Goal: Transaction & Acquisition: Book appointment/travel/reservation

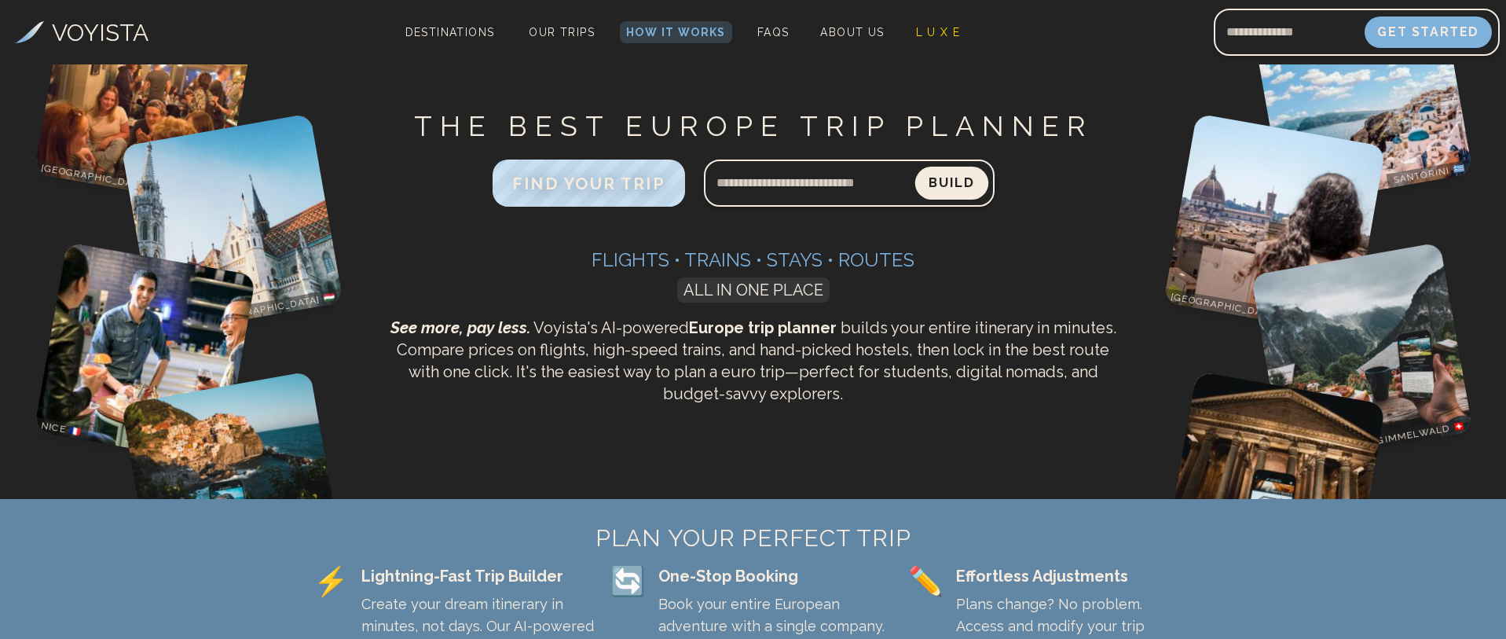
click at [950, 183] on button "Build" at bounding box center [950, 183] width 73 height 33
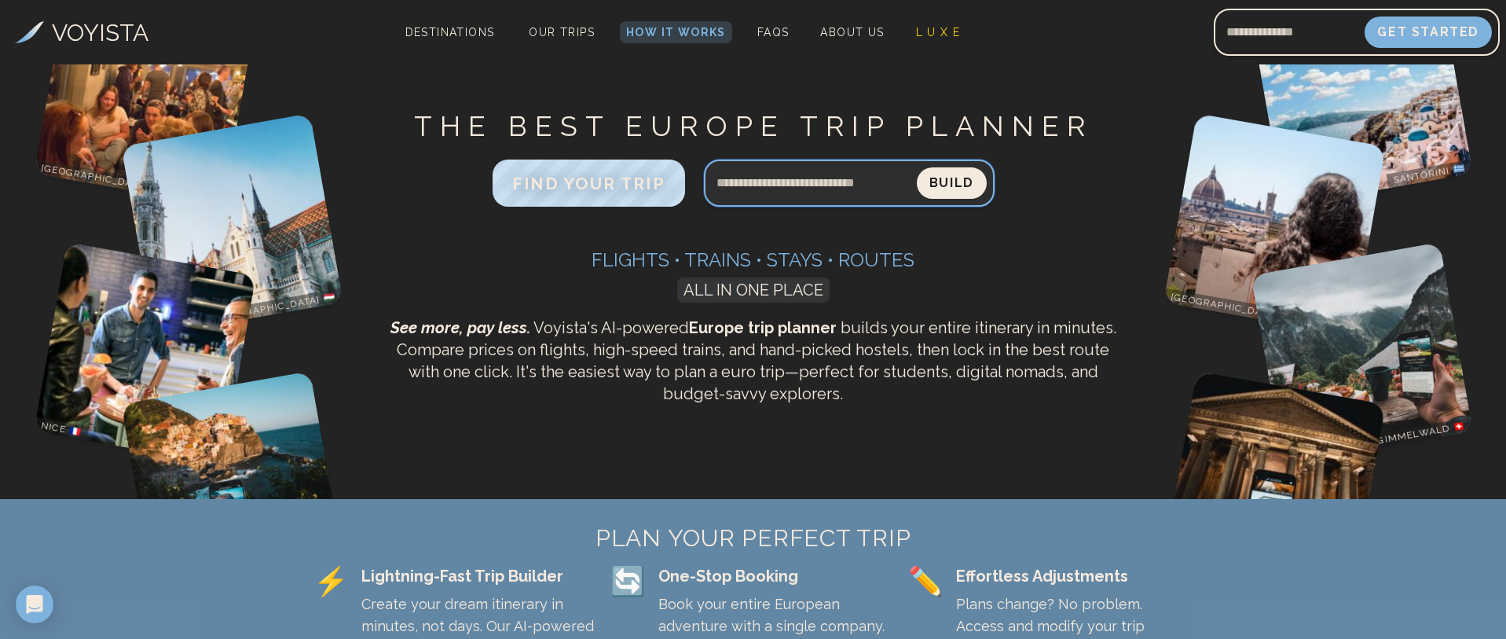
click at [782, 185] on input "Search query" at bounding box center [810, 183] width 213 height 38
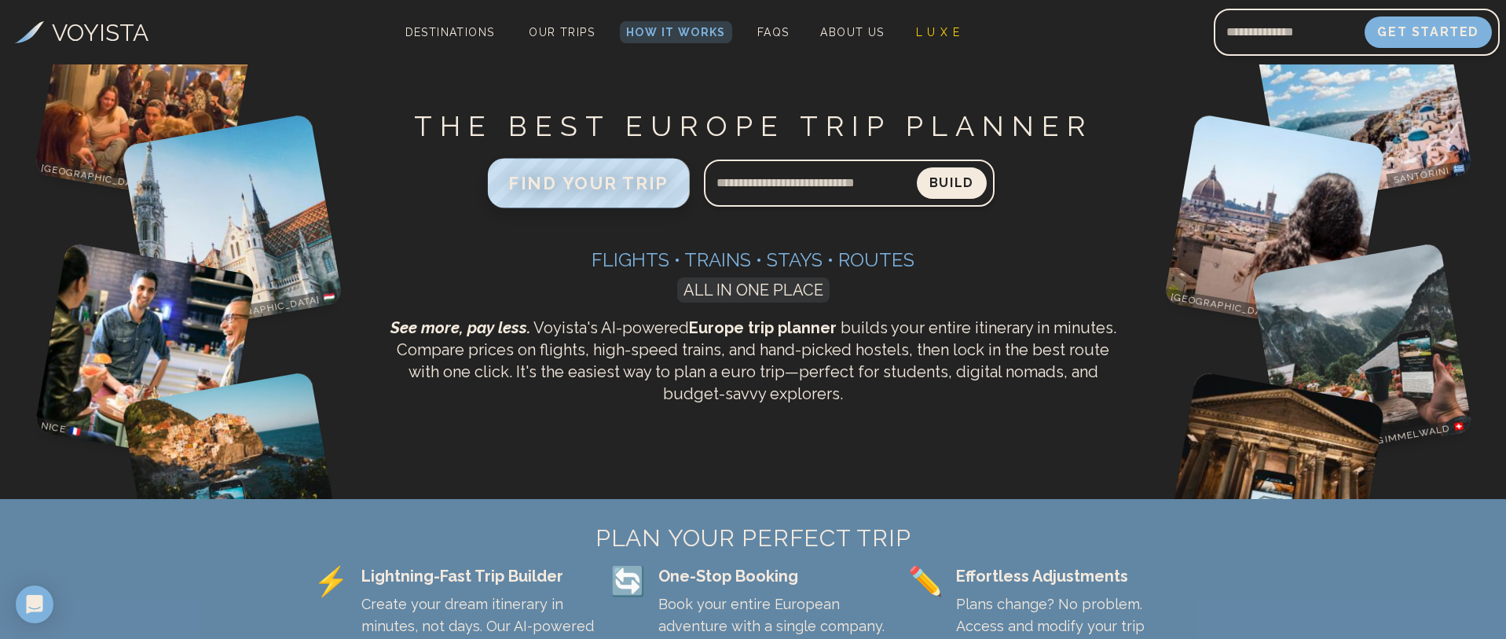
click at [596, 188] on span "FIND YOUR TRIP" at bounding box center [588, 183] width 160 height 20
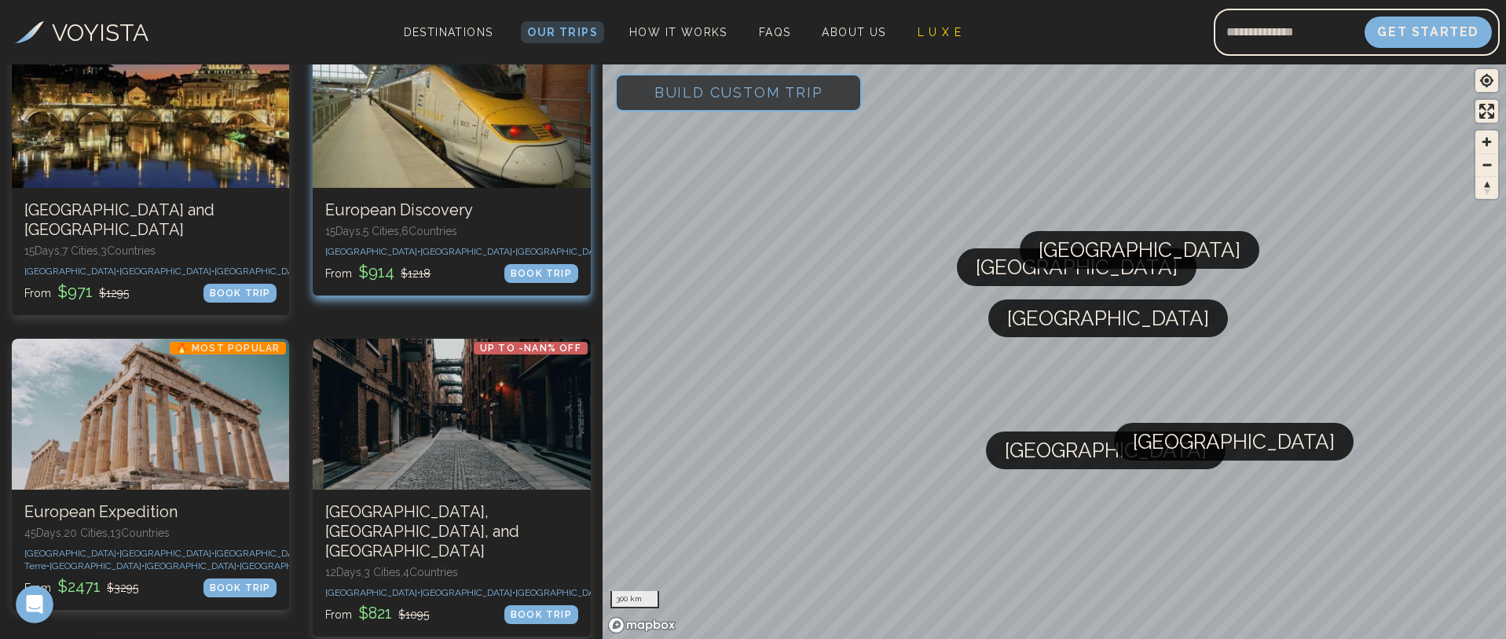
scroll to position [550, 0]
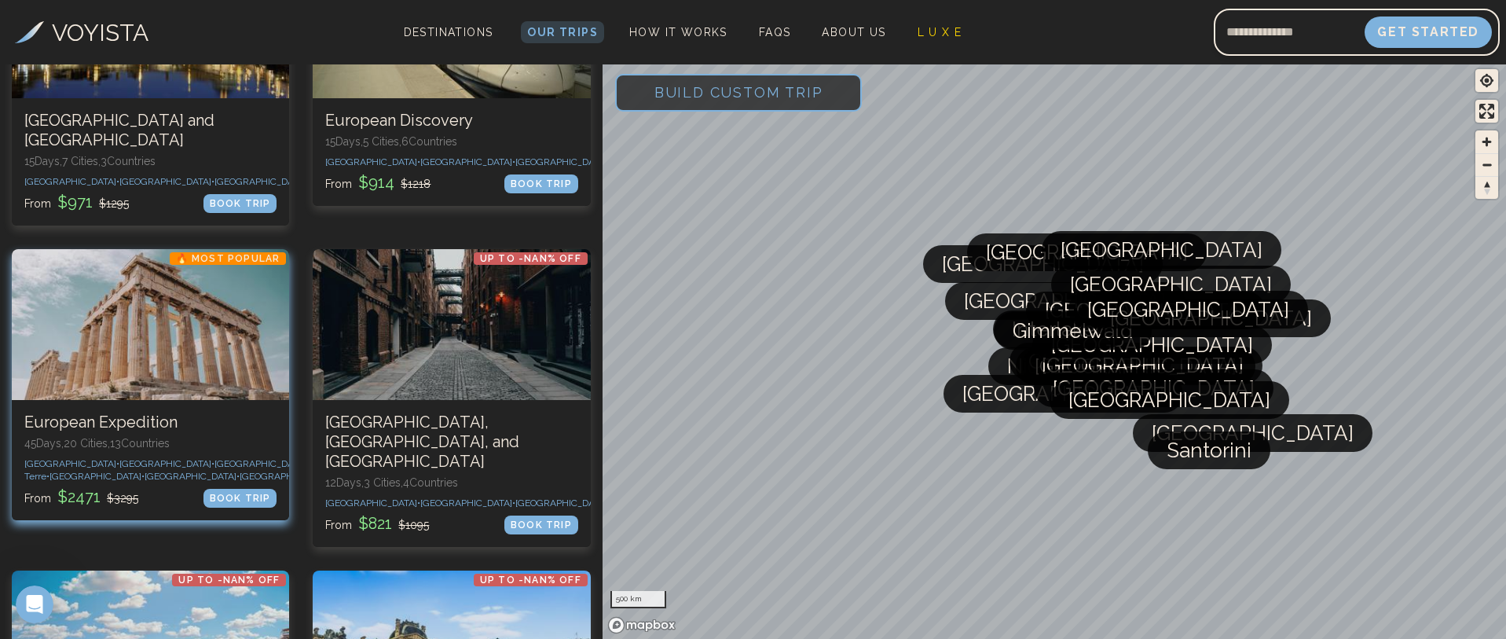
click at [214, 507] on div "BOOK TRIP" at bounding box center [240, 498] width 74 height 19
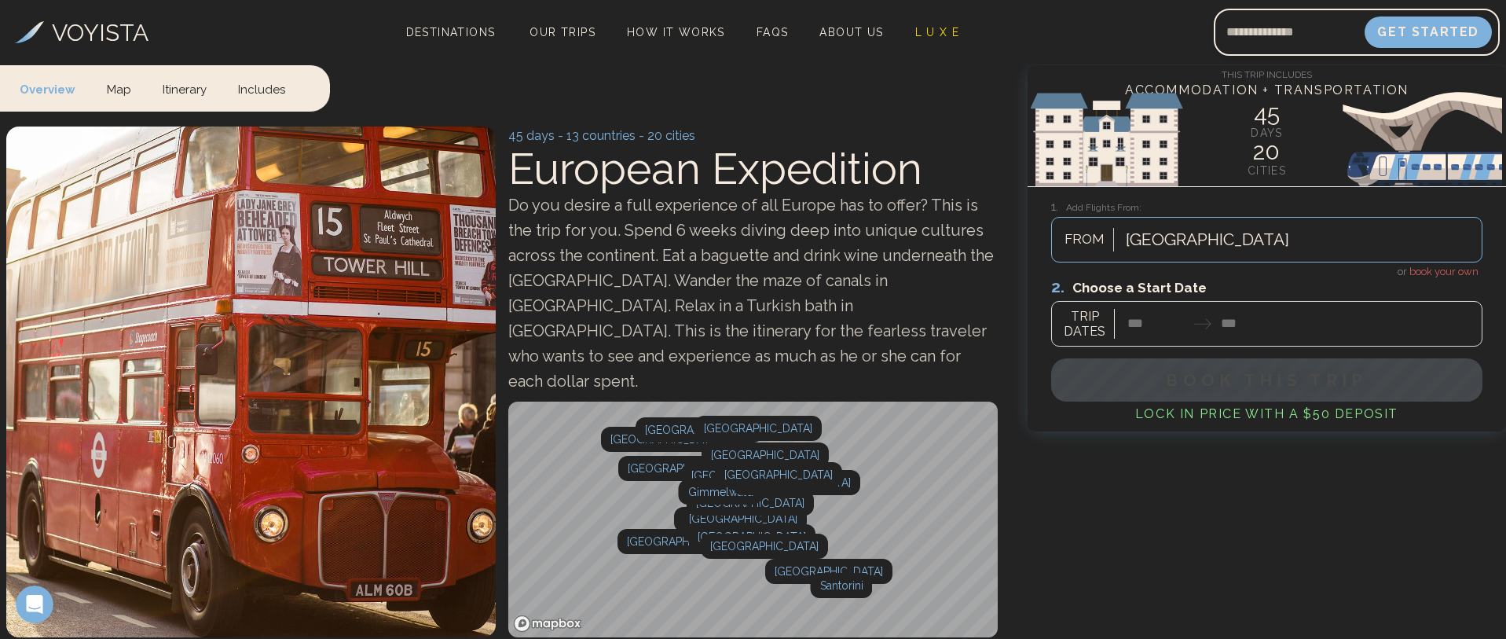
click at [1130, 325] on div at bounding box center [1266, 311] width 431 height 70
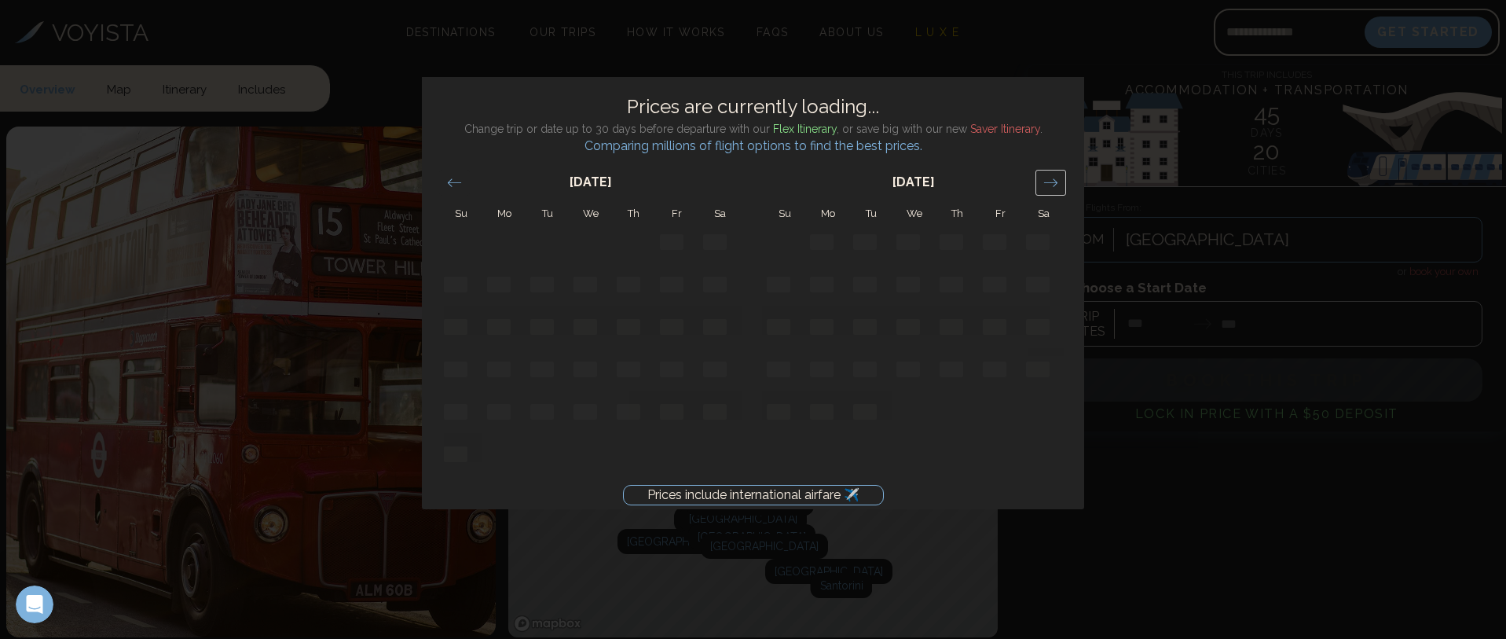
click at [1052, 181] on icon "Move forward to switch to the next month." at bounding box center [1050, 182] width 15 height 15
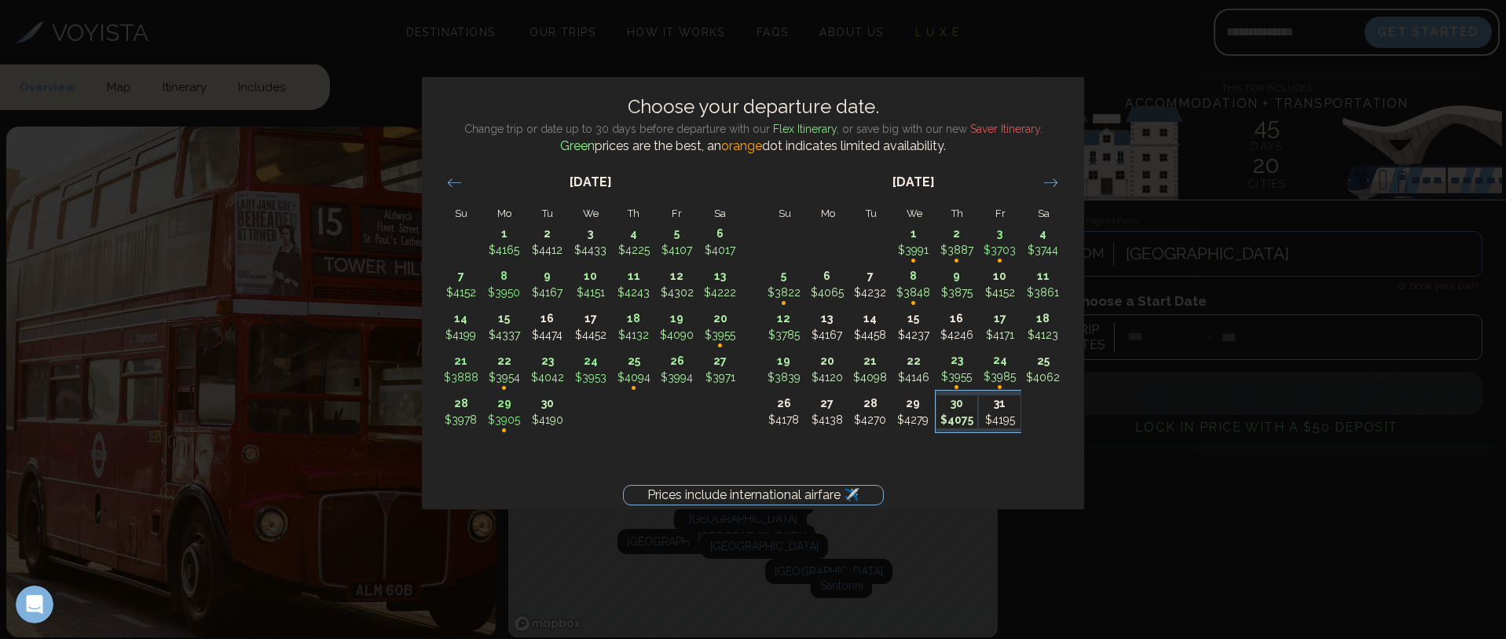
scroll to position [79, 0]
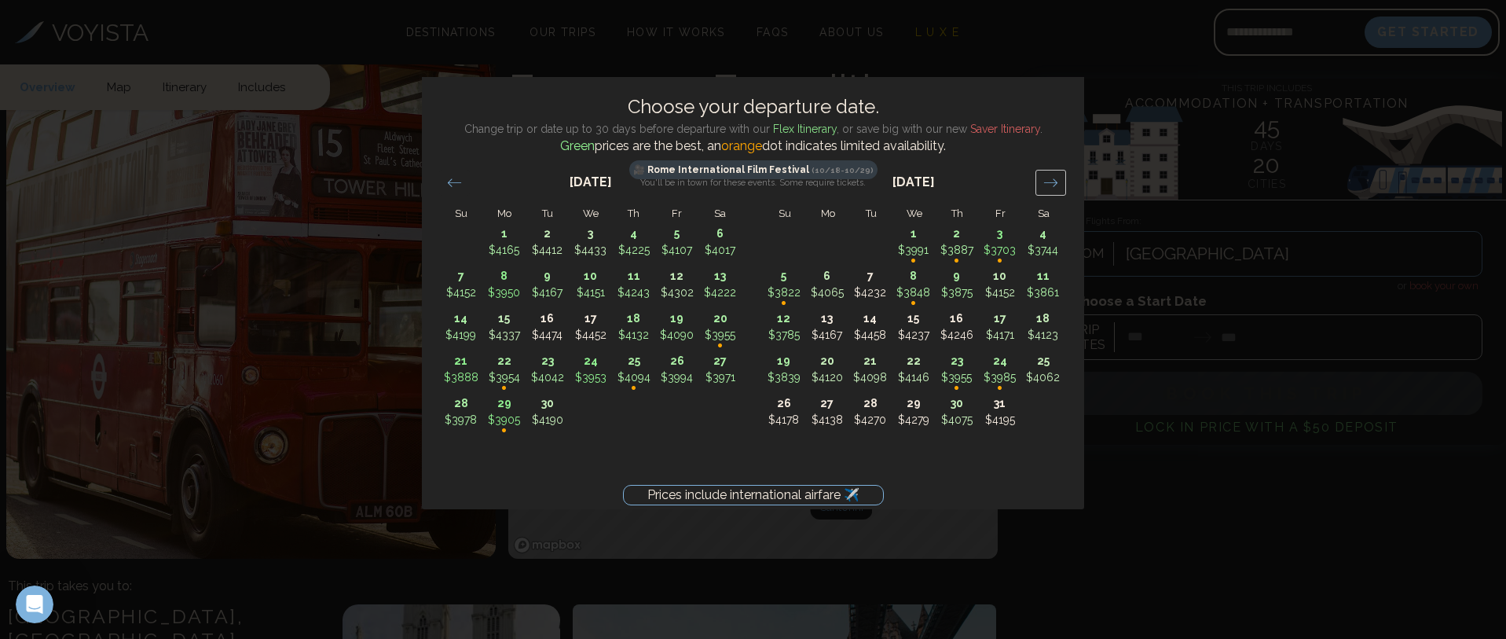
click at [1047, 183] on icon "Move forward to switch to the next month." at bounding box center [1050, 182] width 15 height 15
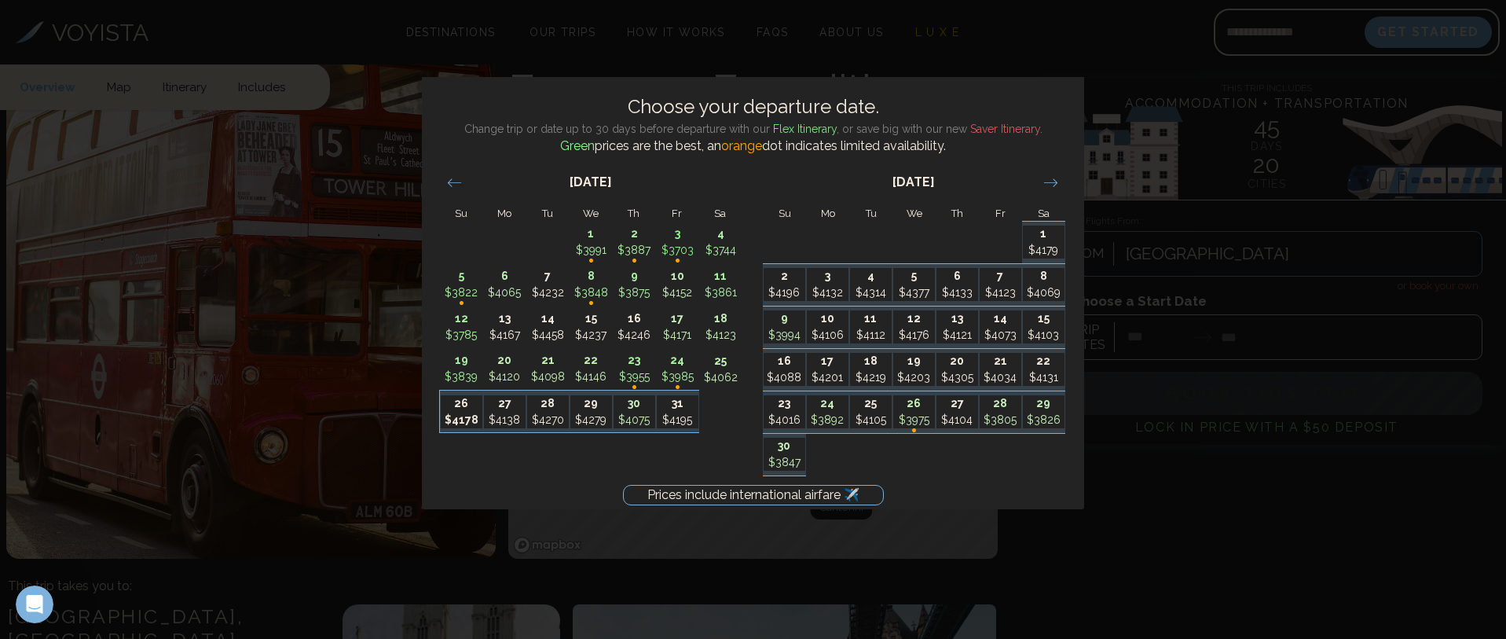
click at [441, 419] on p "$4178" at bounding box center [462, 420] width 42 height 16
type input "********"
type input "*******"
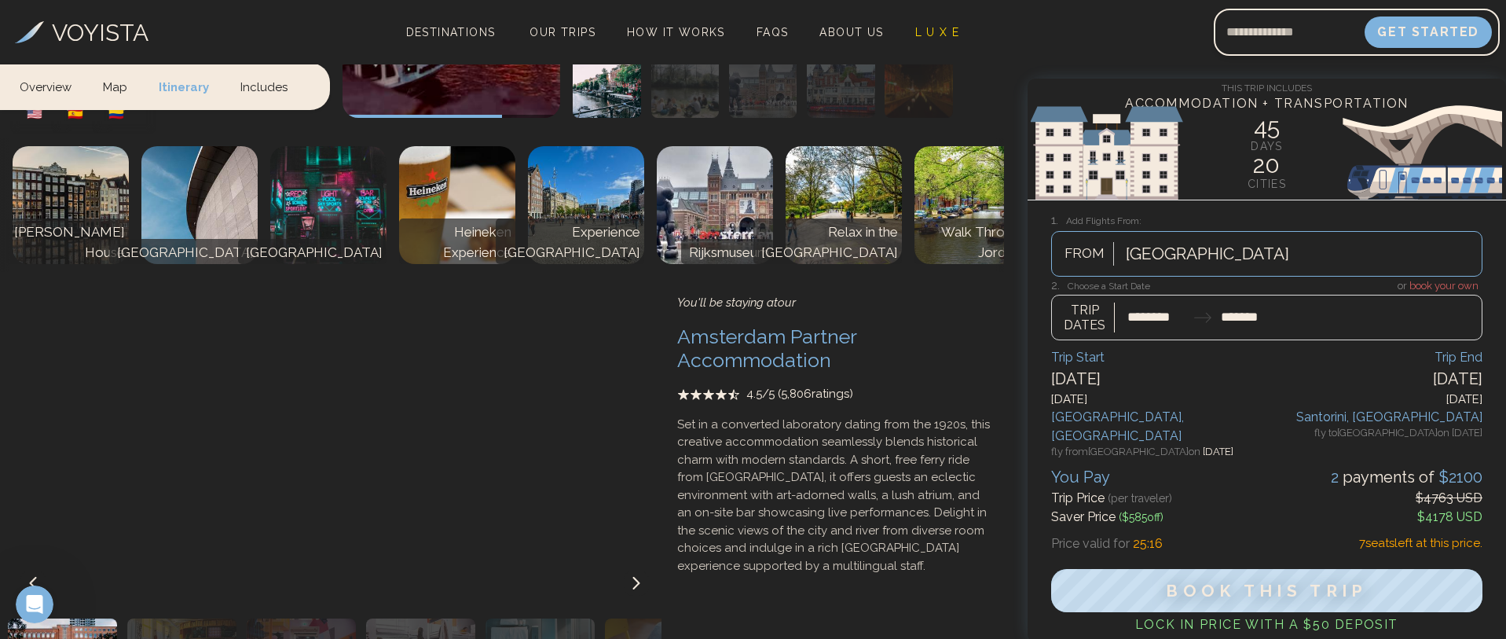
scroll to position [14138, 0]
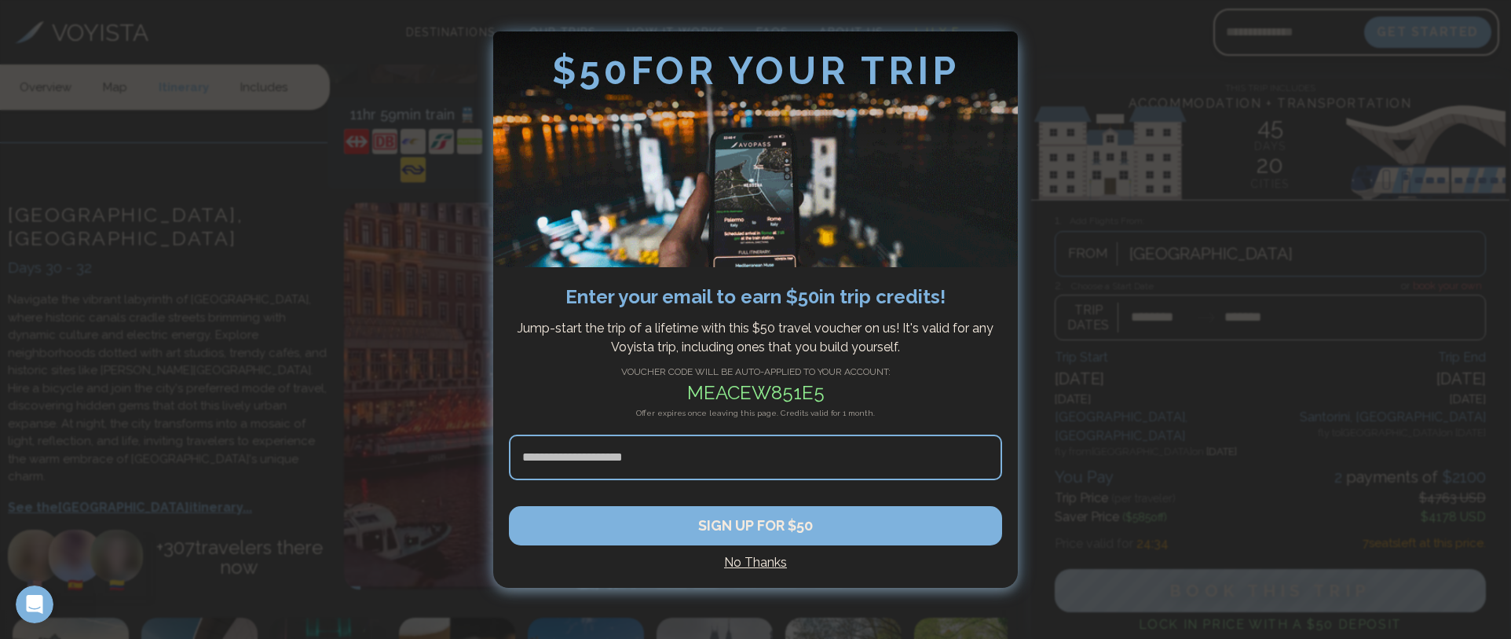
click at [746, 566] on h4 "No Thanks" at bounding box center [755, 562] width 493 height 19
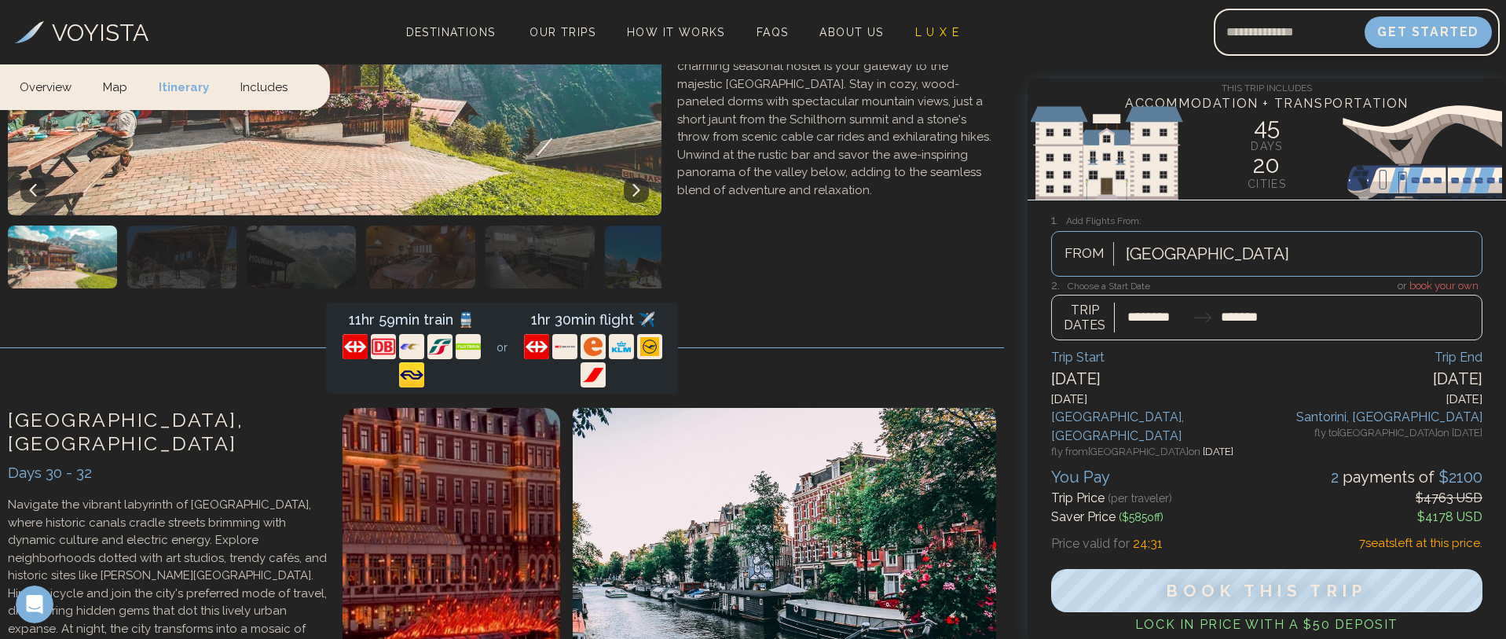
scroll to position [13745, 0]
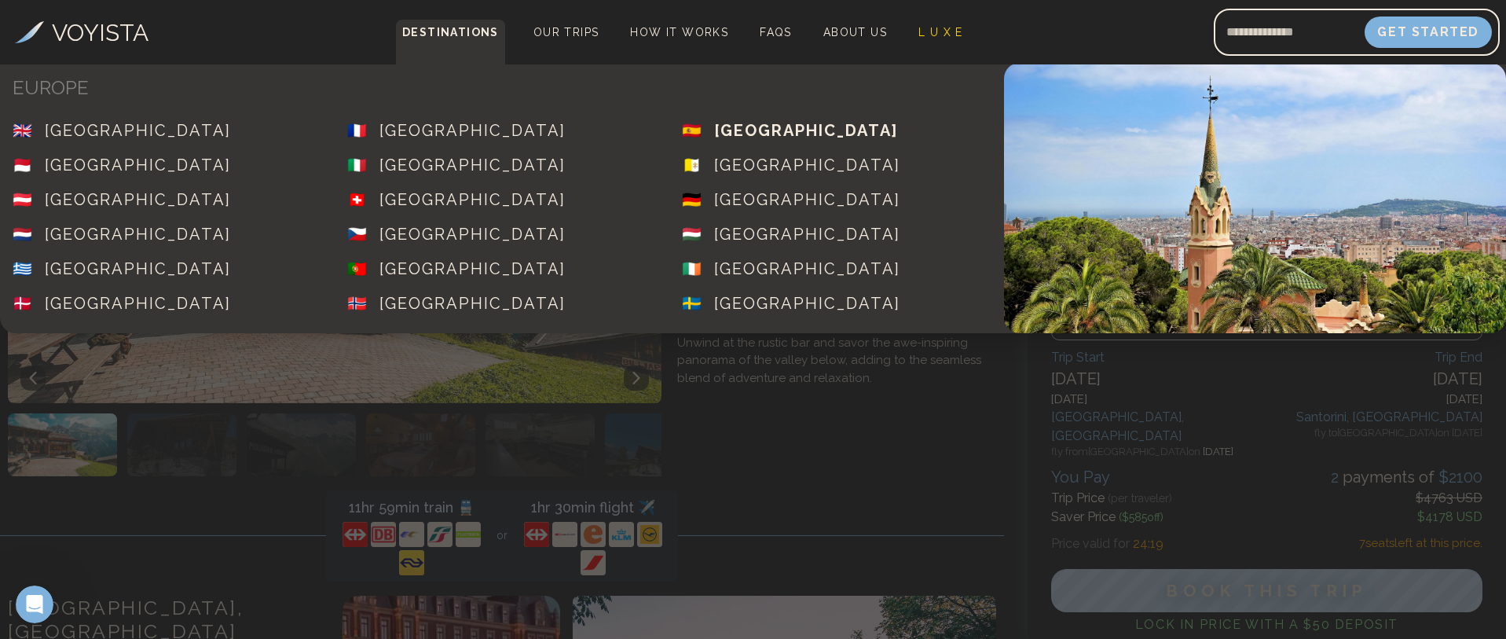
click at [714, 128] on div "[GEOGRAPHIC_DATA]" at bounding box center [806, 130] width 184 height 22
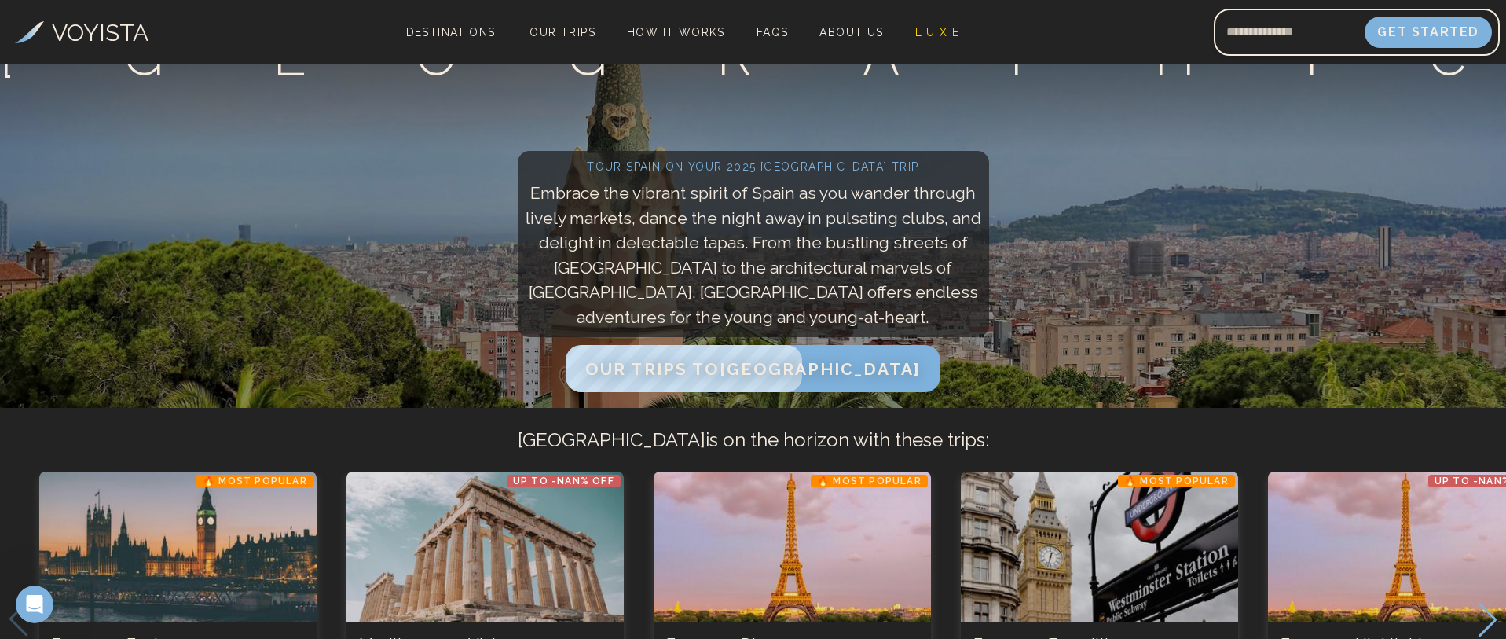
scroll to position [393, 0]
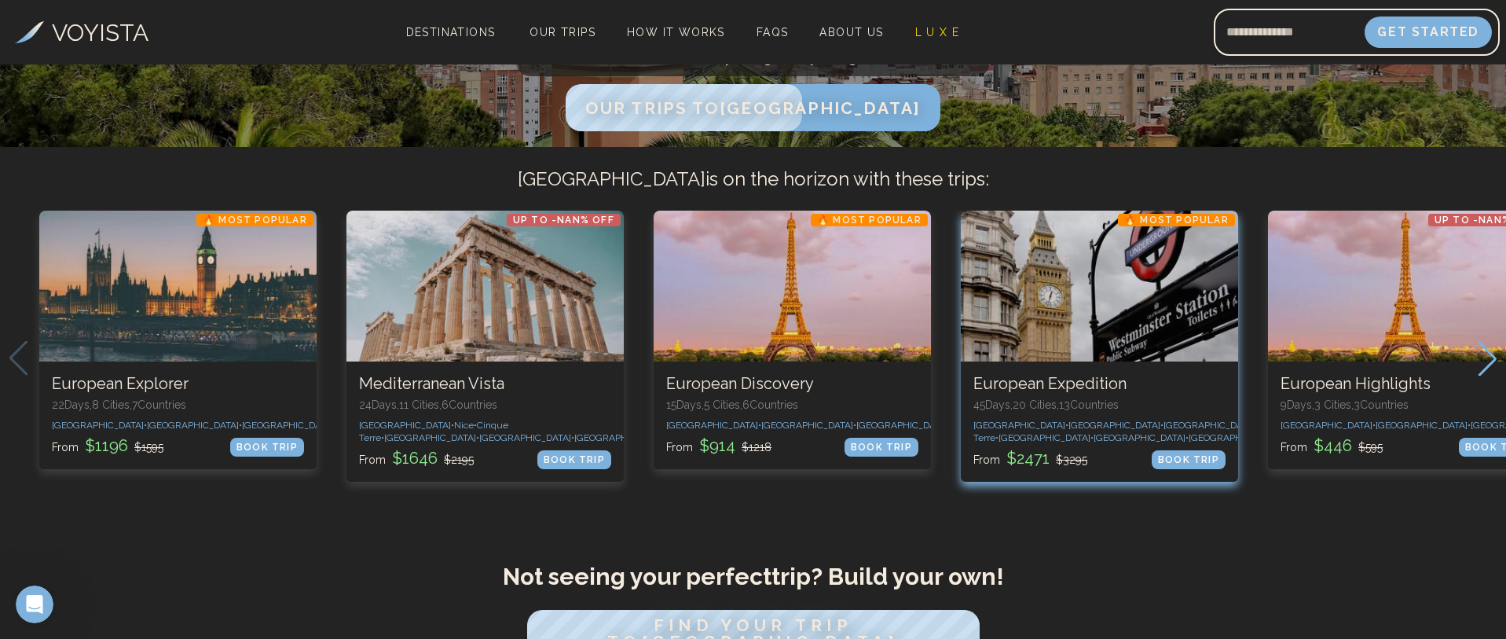
click at [1085, 326] on div "4 / 8" at bounding box center [1099, 285] width 277 height 151
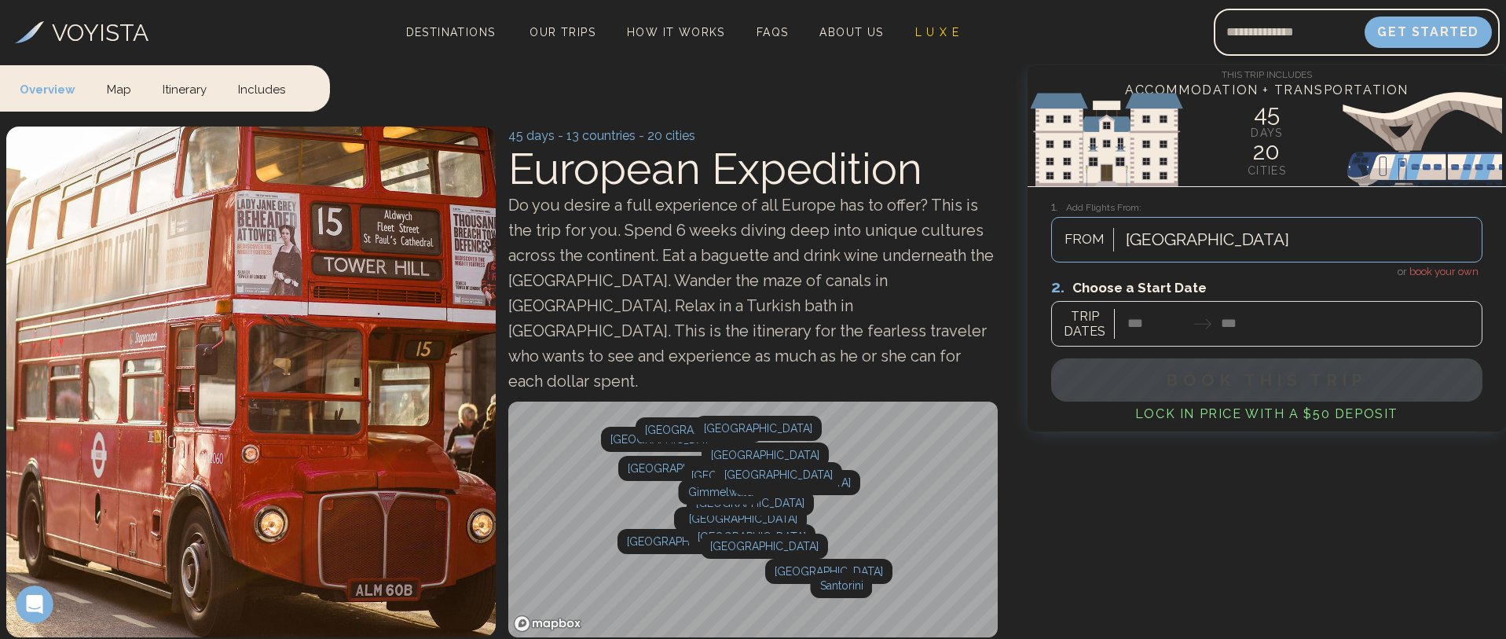
click at [1138, 326] on div at bounding box center [1266, 311] width 431 height 70
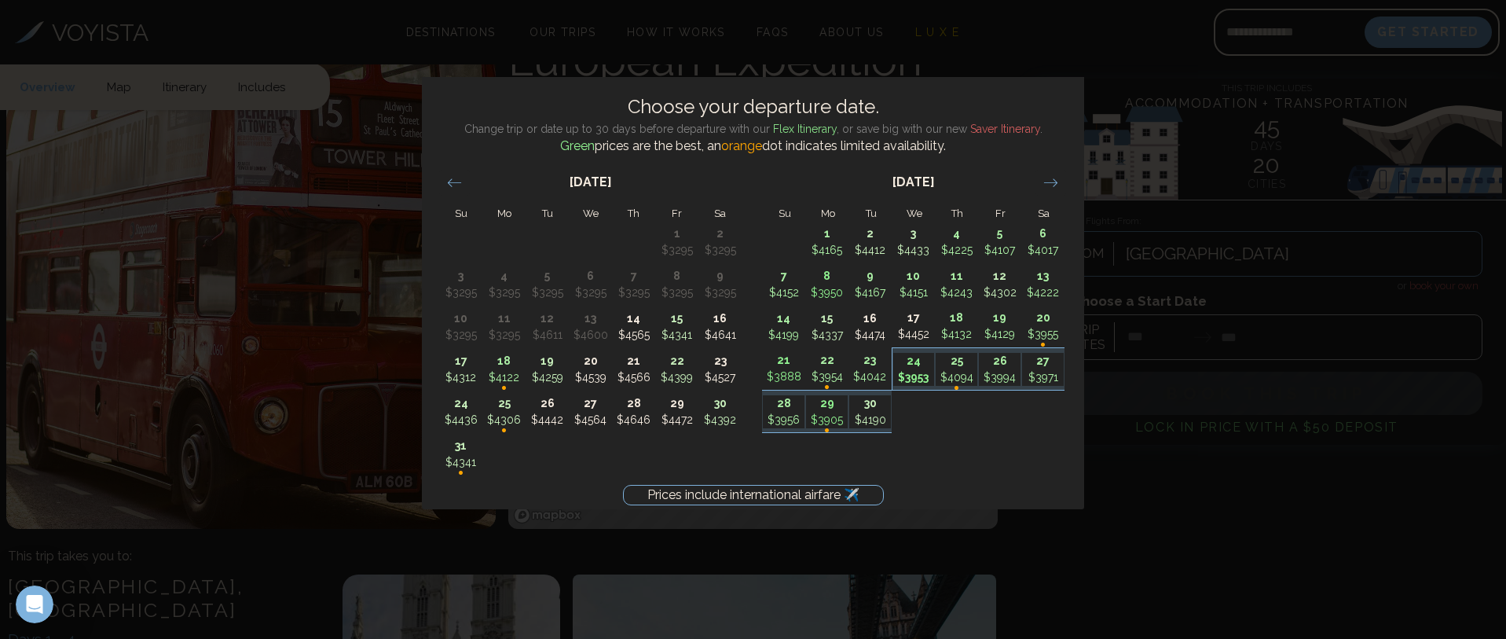
scroll to position [236, 0]
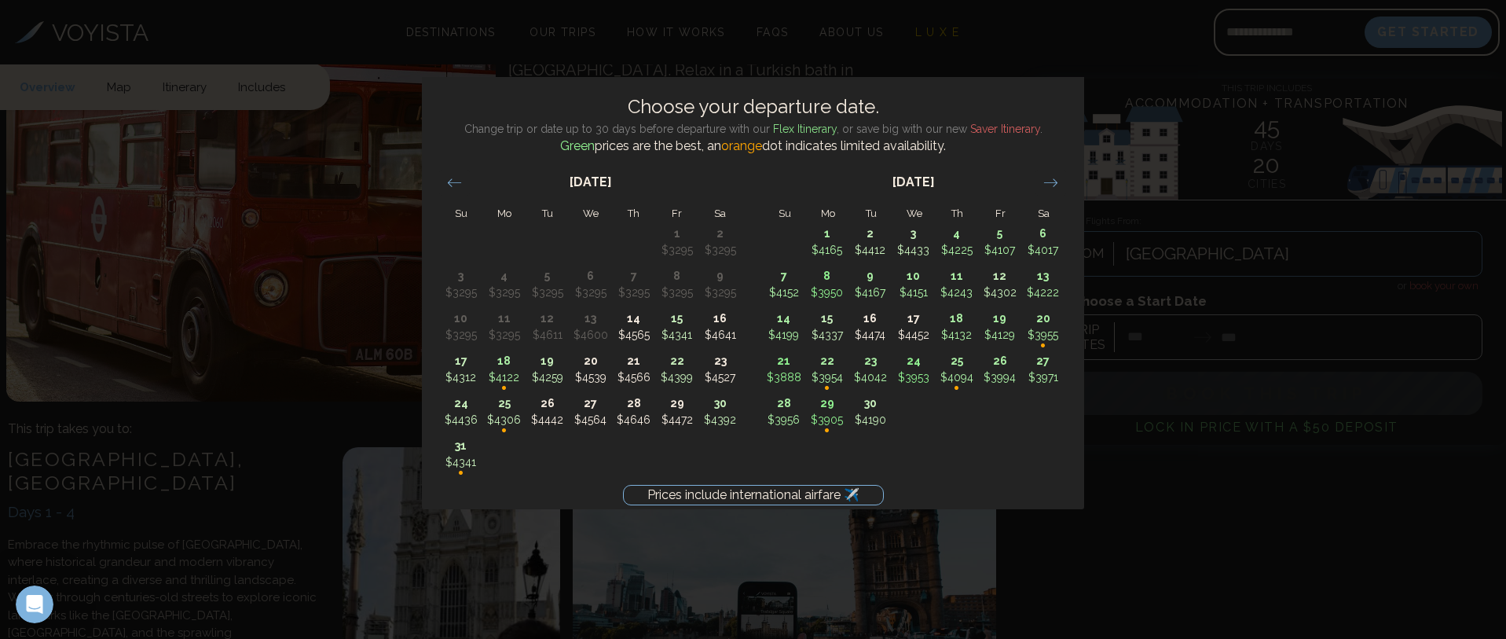
click at [1054, 46] on div "Prices include international airfare ✈️ Choose your departure date. Change trip…" at bounding box center [753, 319] width 1506 height 639
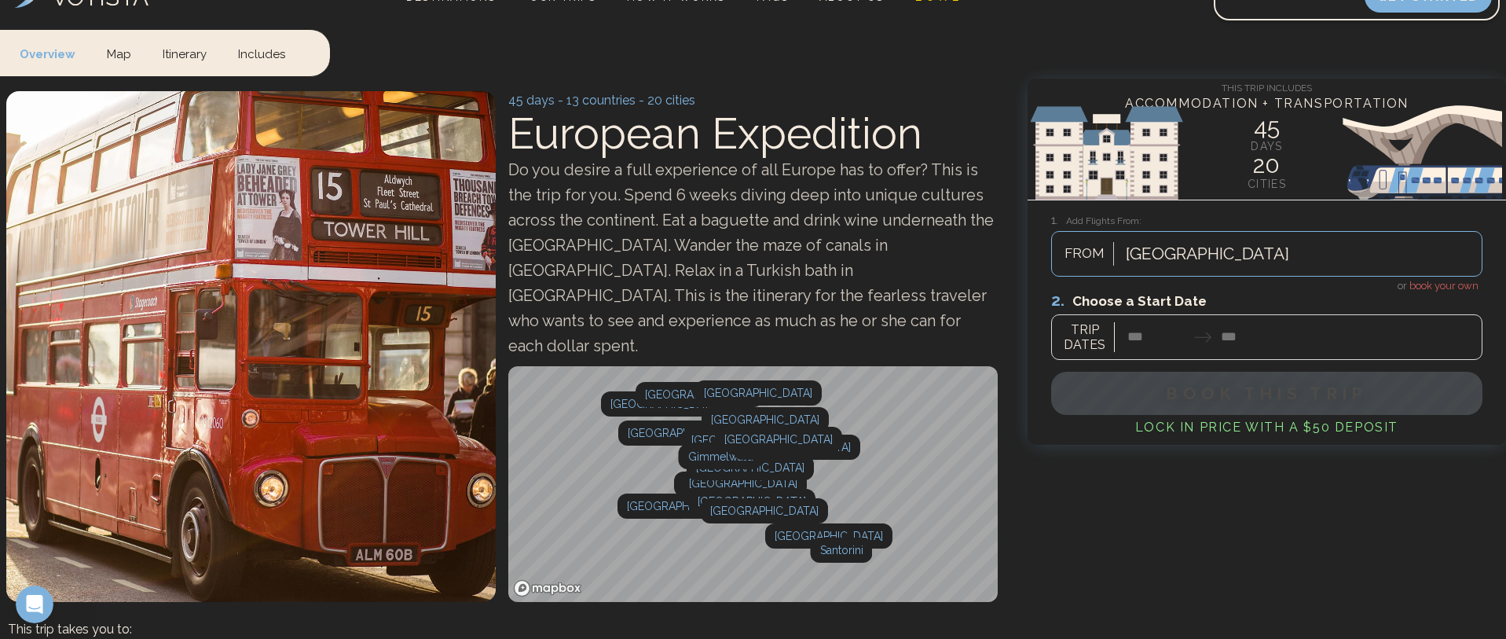
scroll to position [0, 0]
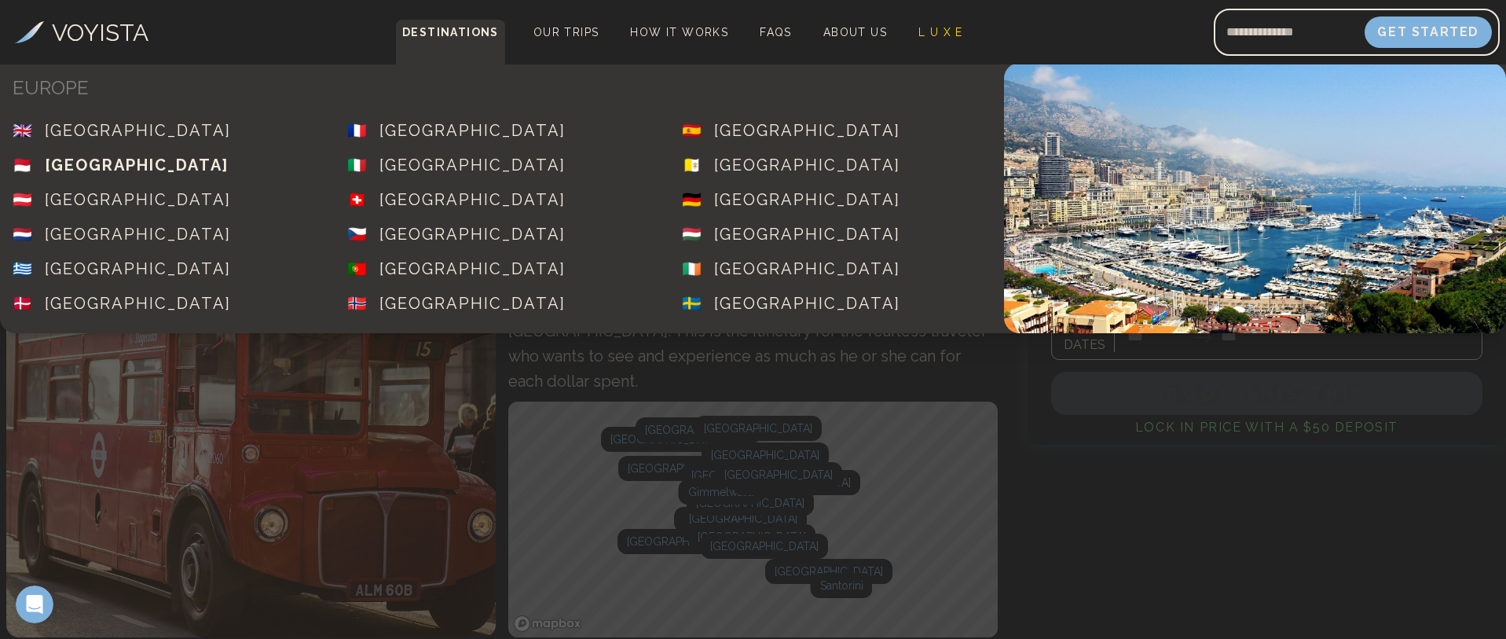
click at [90, 156] on div "[GEOGRAPHIC_DATA]" at bounding box center [137, 165] width 184 height 22
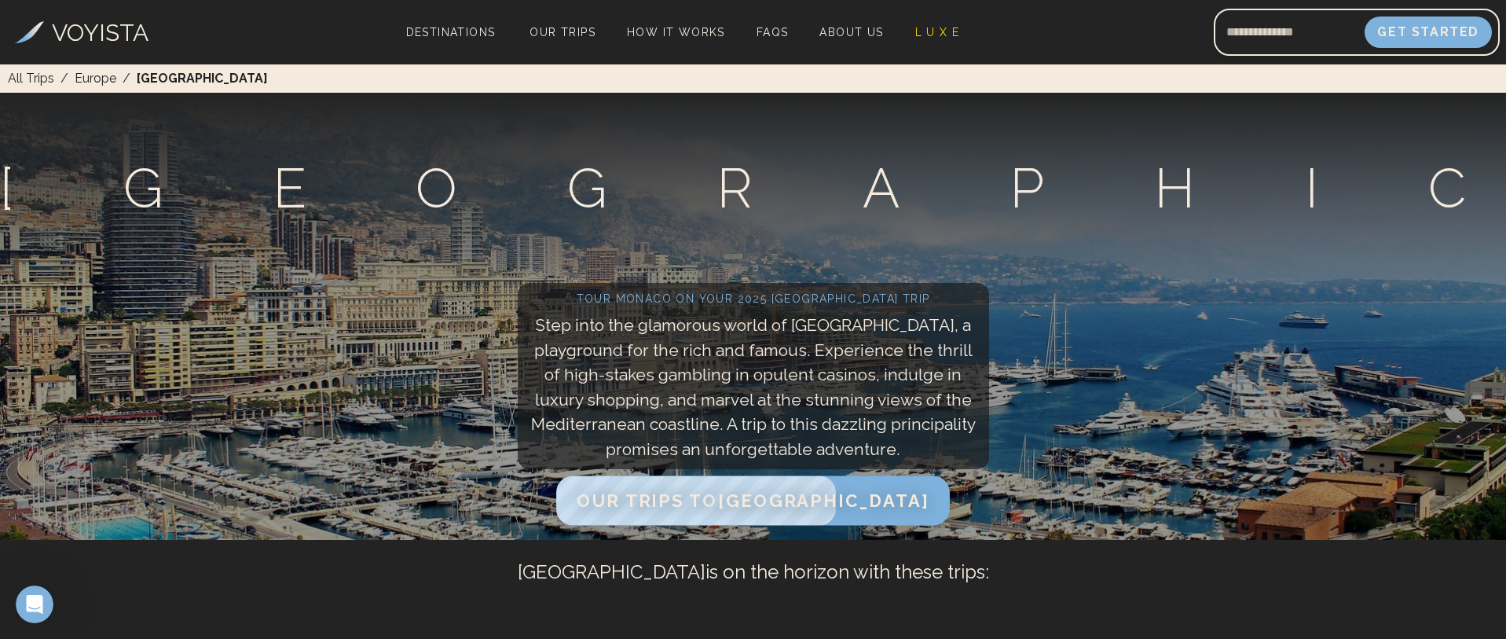
click at [671, 500] on span "Our Trips to [GEOGRAPHIC_DATA]" at bounding box center [752, 500] width 352 height 20
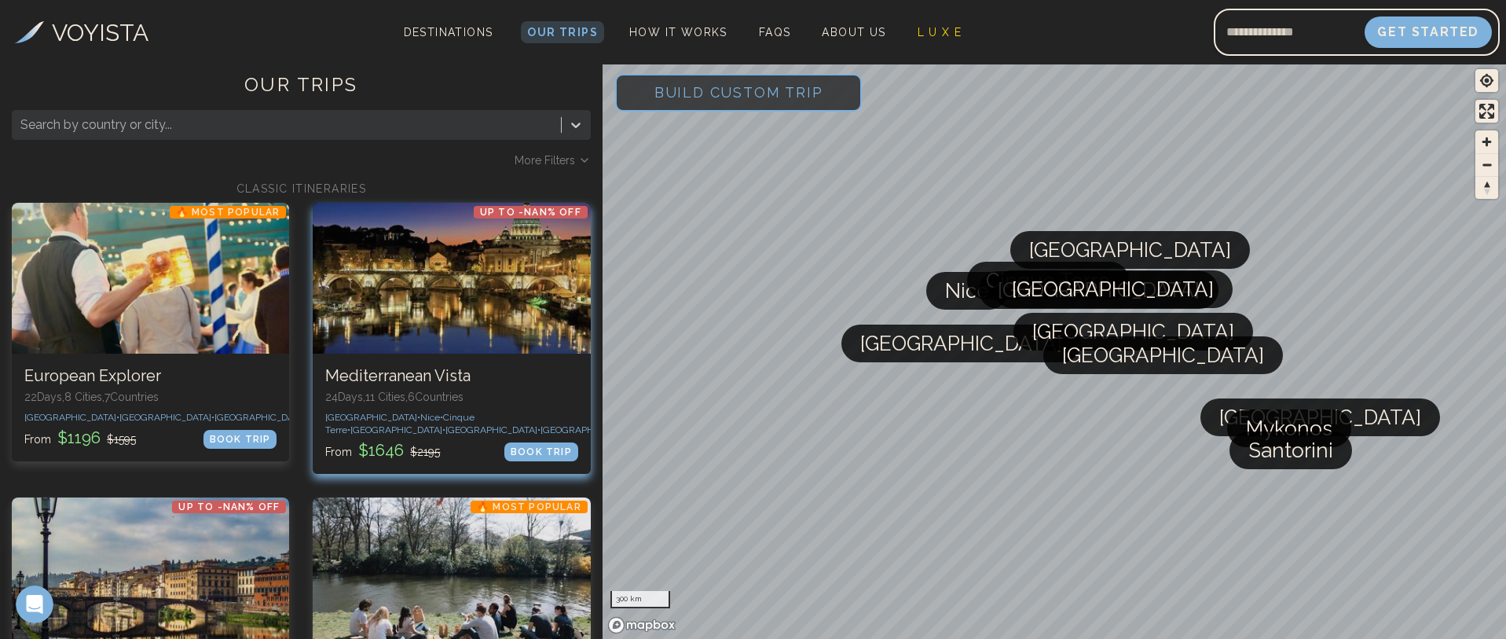
click at [464, 294] on div at bounding box center [451, 278] width 277 height 151
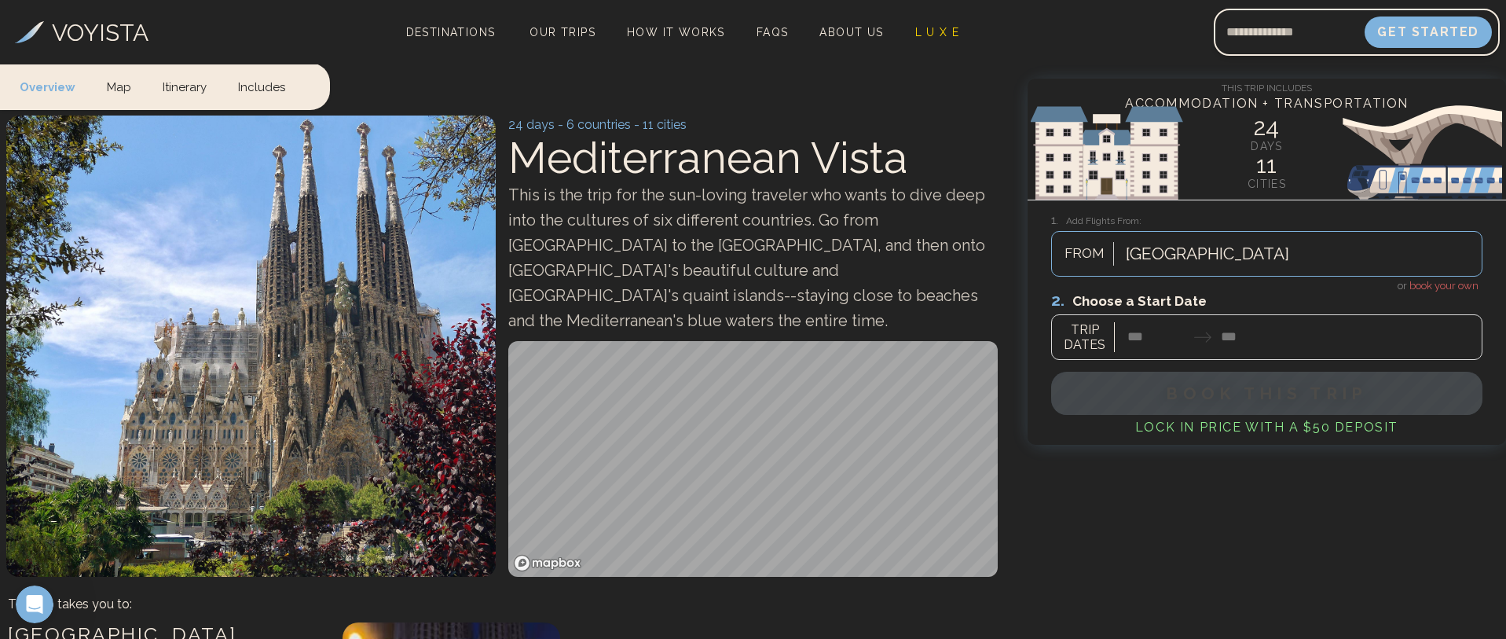
scroll to position [236, 0]
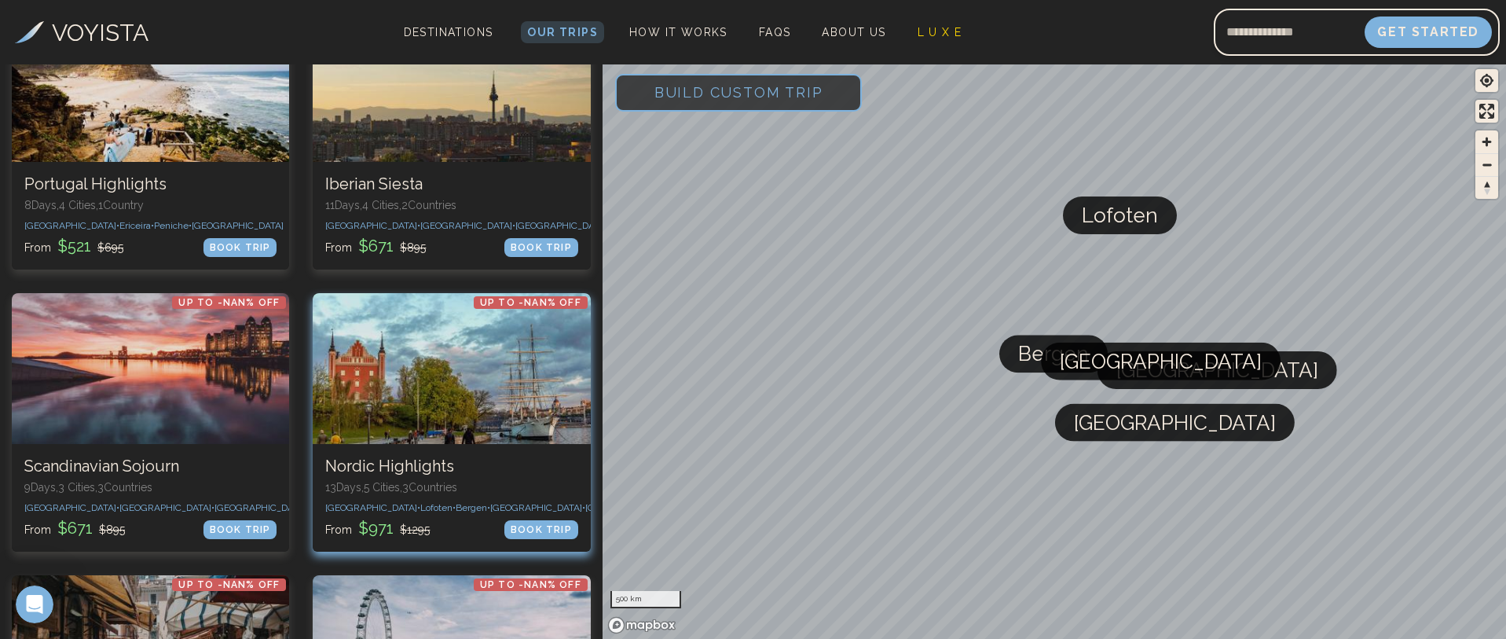
scroll to position [2592, 0]
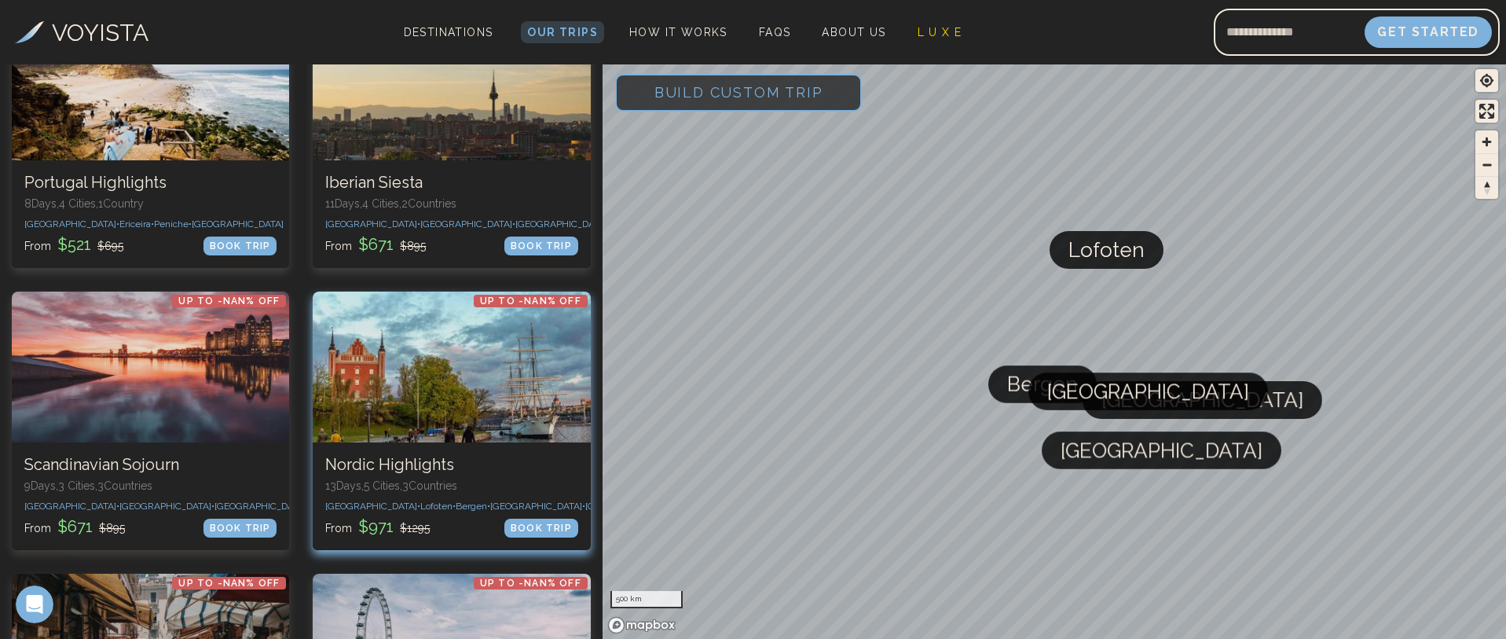
click at [445, 374] on div at bounding box center [451, 366] width 277 height 151
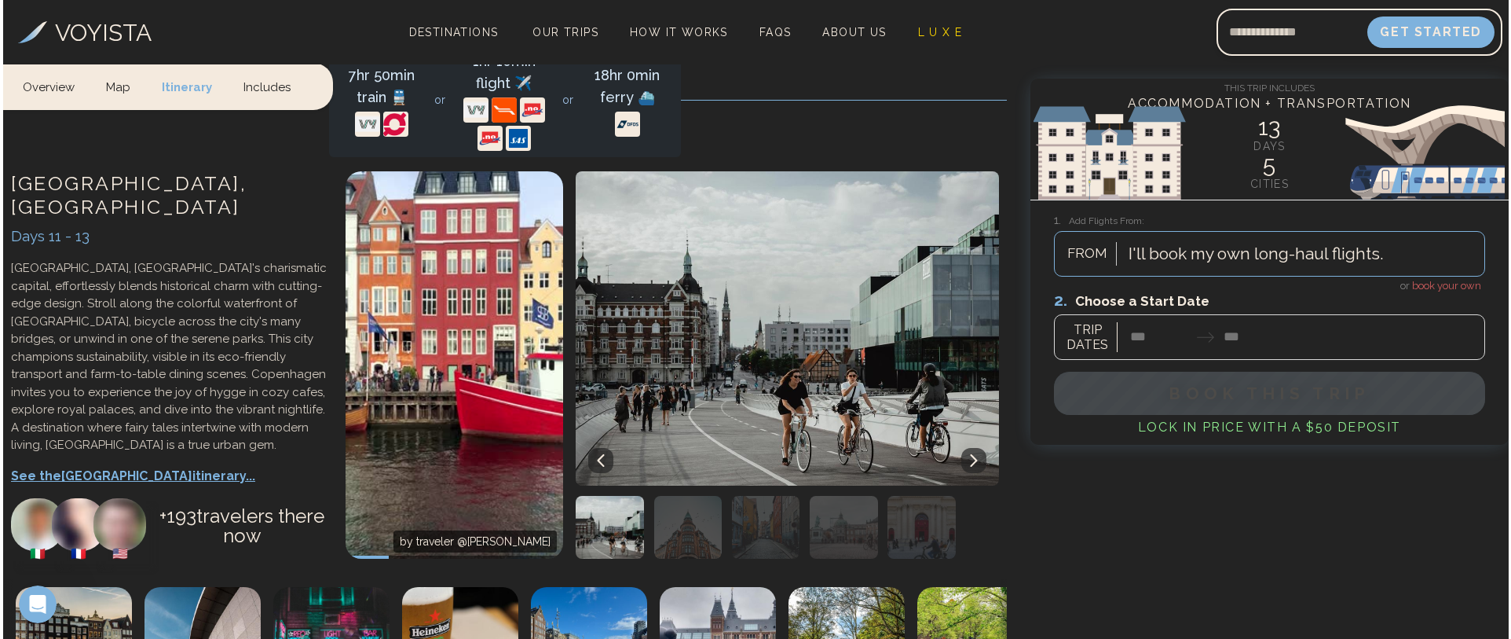
scroll to position [4555, 0]
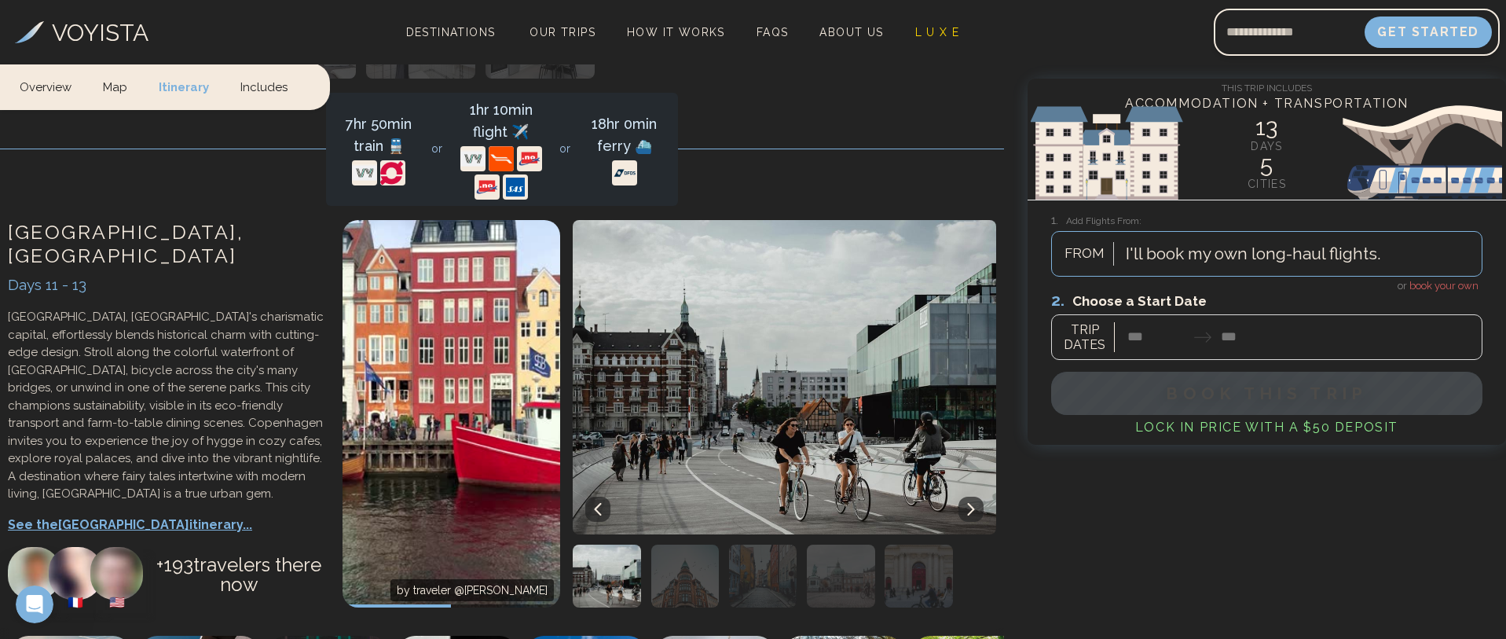
click at [113, 515] on p "See the Copenhagen itinerary..." at bounding box center [167, 524] width 319 height 19
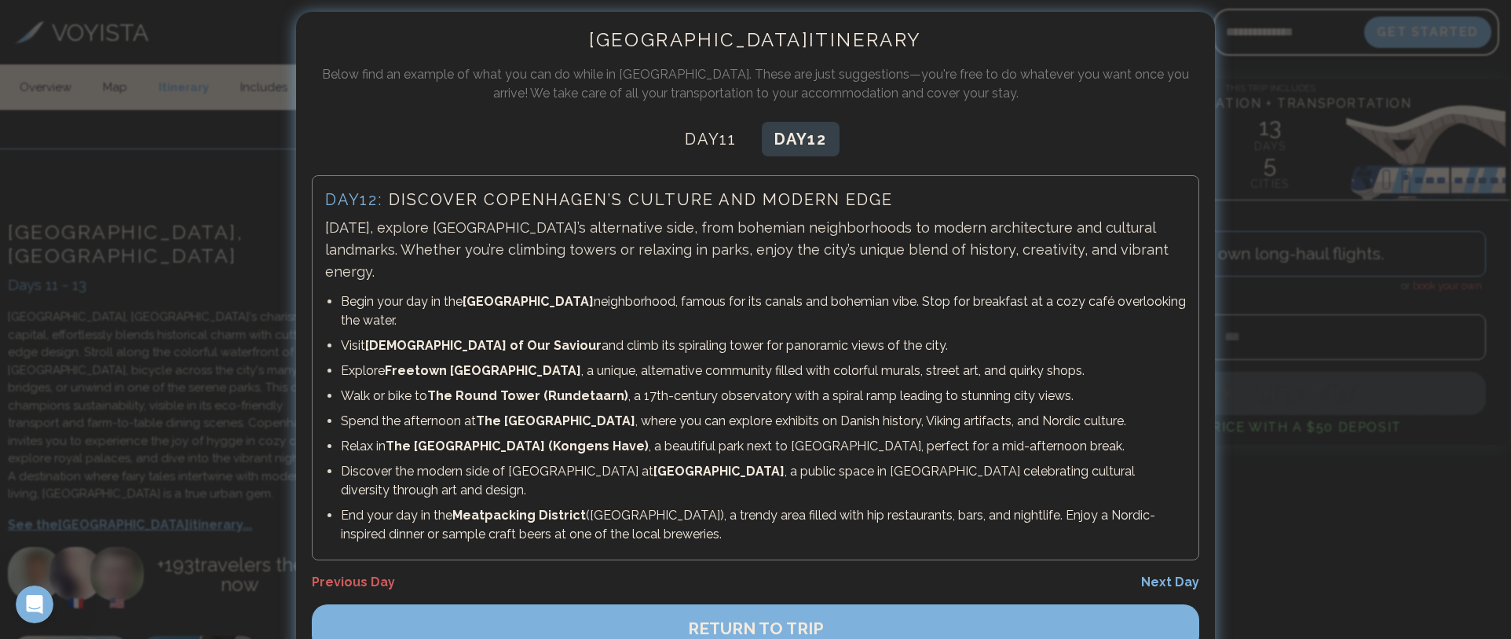
scroll to position [15, 0]
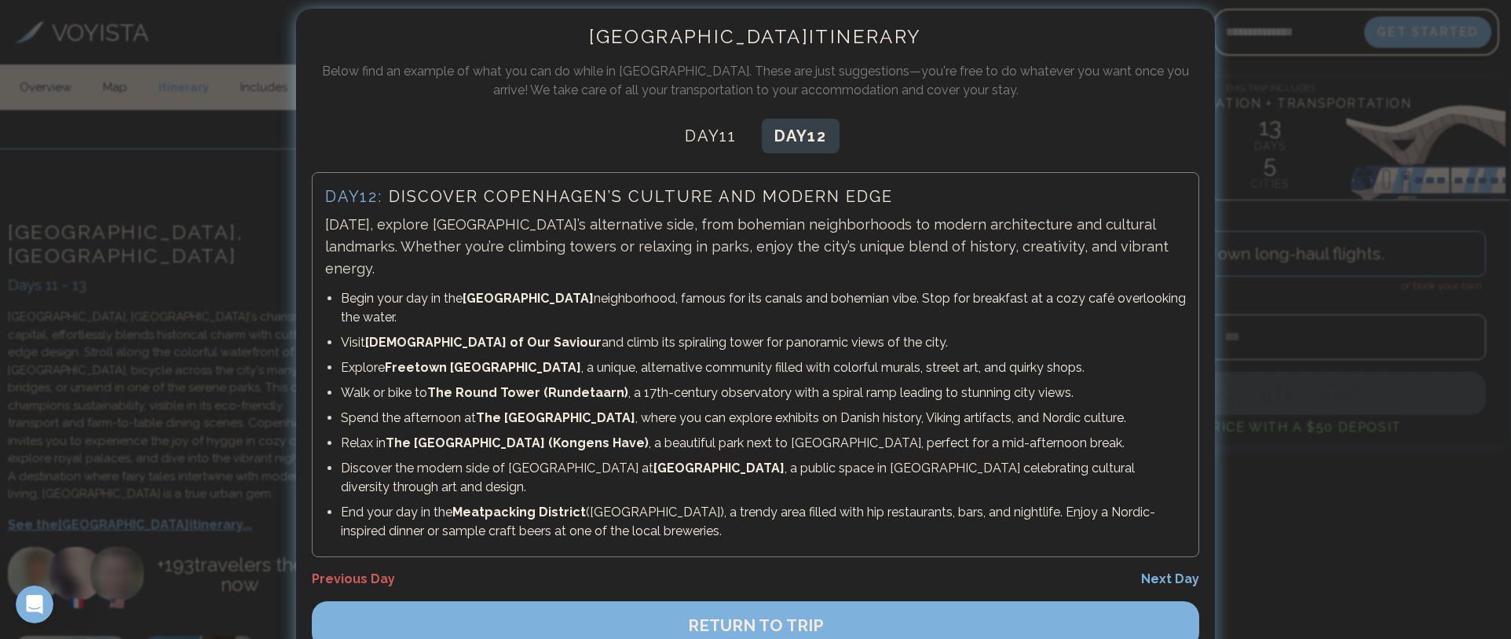
click at [352, 571] on span "Previous Day" at bounding box center [353, 578] width 83 height 15
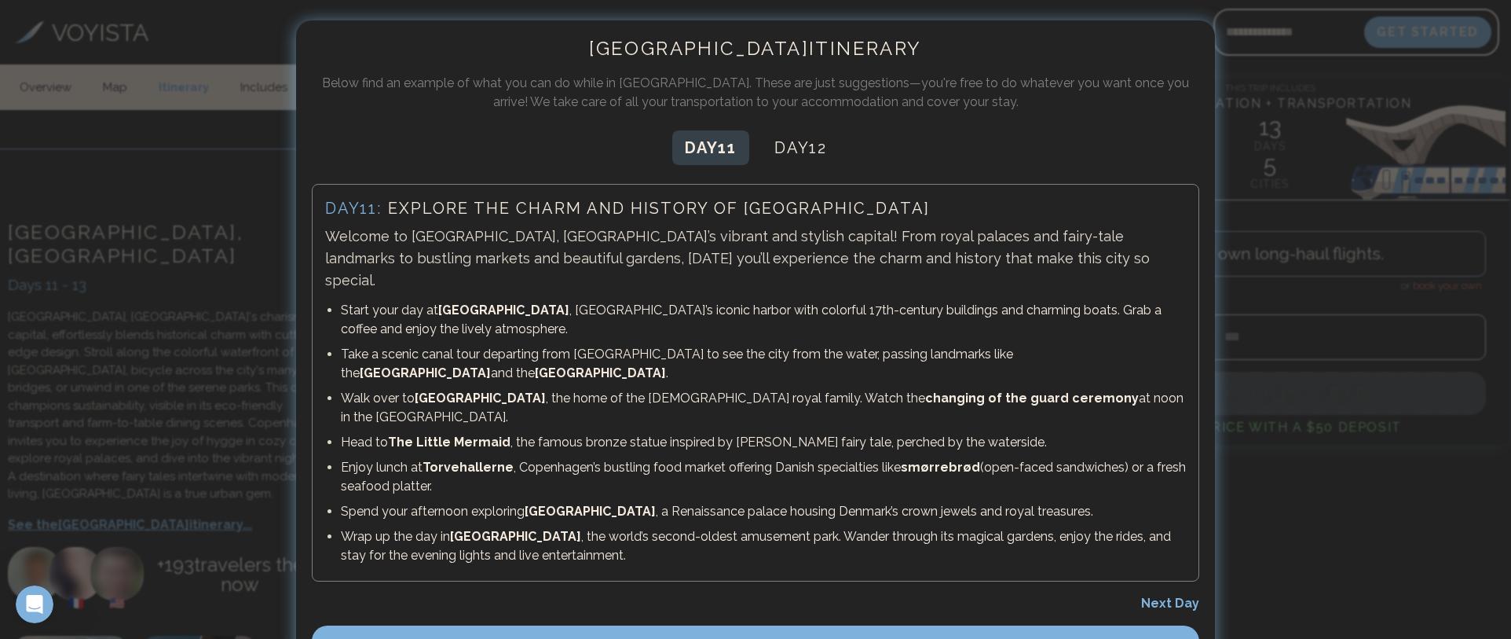
scroll to position [0, 0]
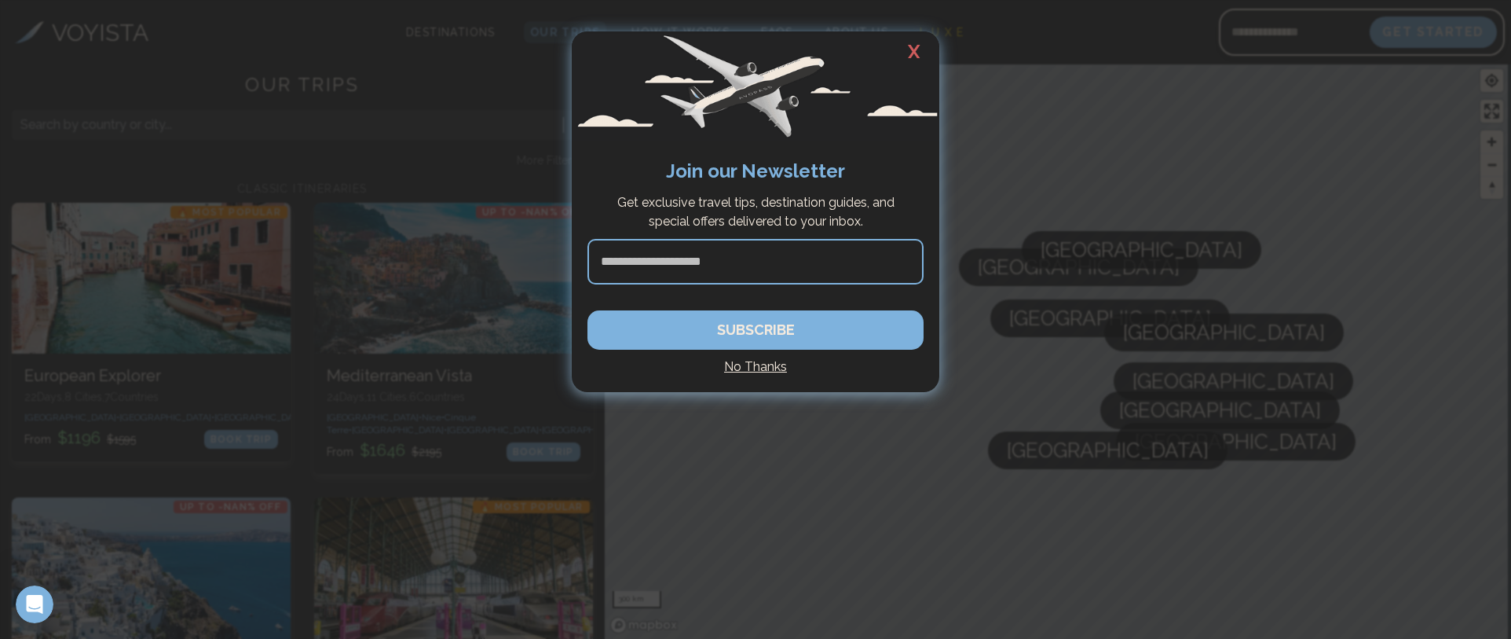
click at [137, 357] on div at bounding box center [755, 319] width 1511 height 639
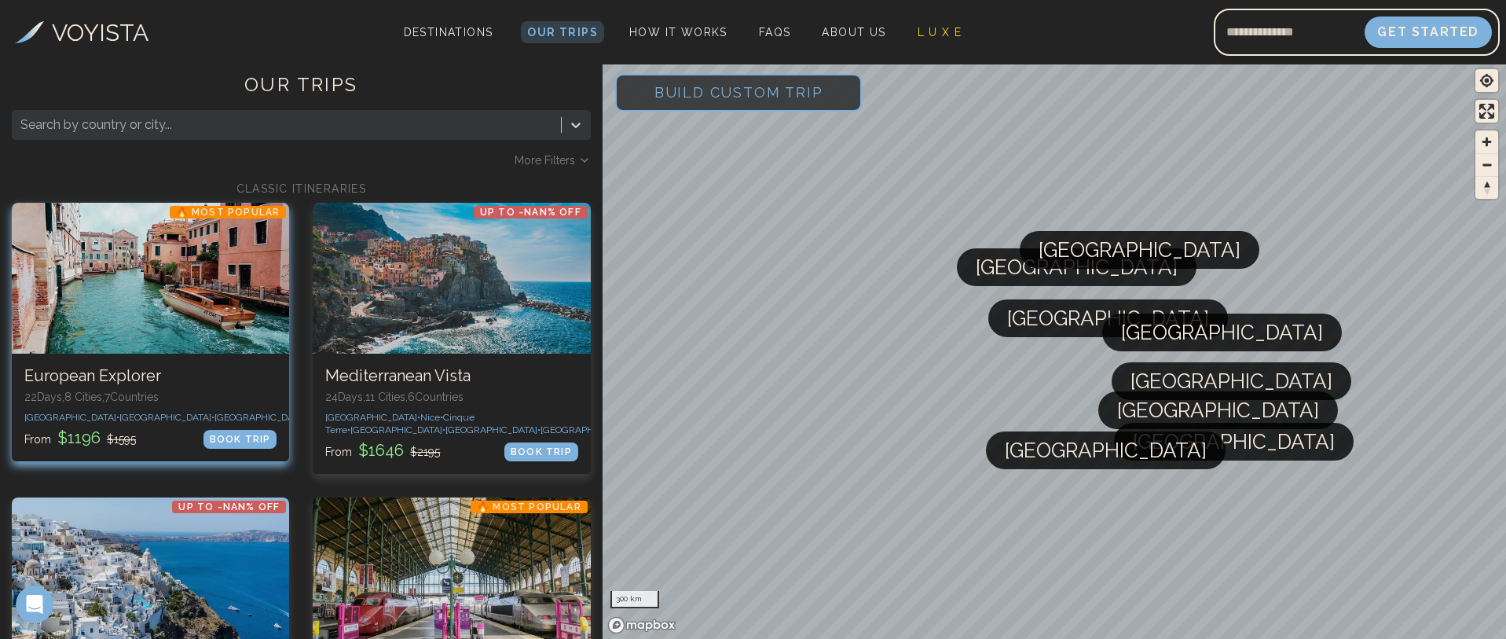
click at [111, 373] on h3 "European Explorer" at bounding box center [150, 376] width 252 height 20
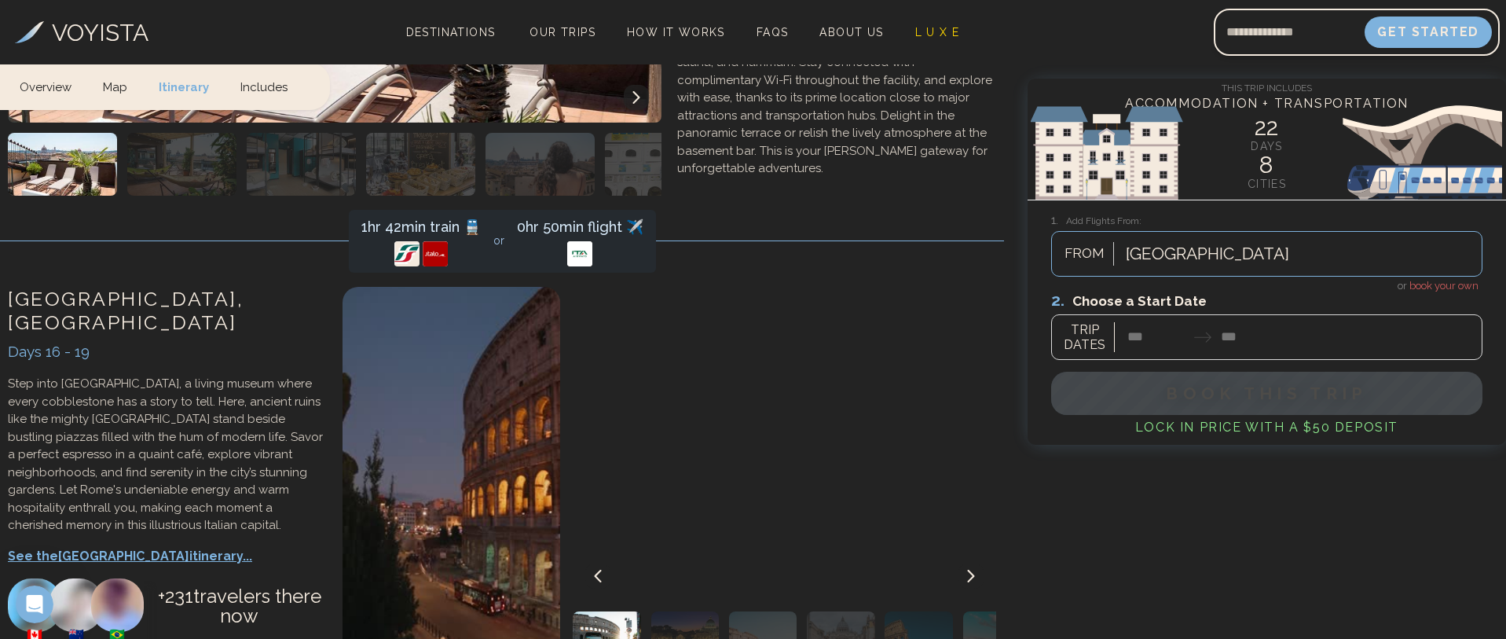
scroll to position [6912, 0]
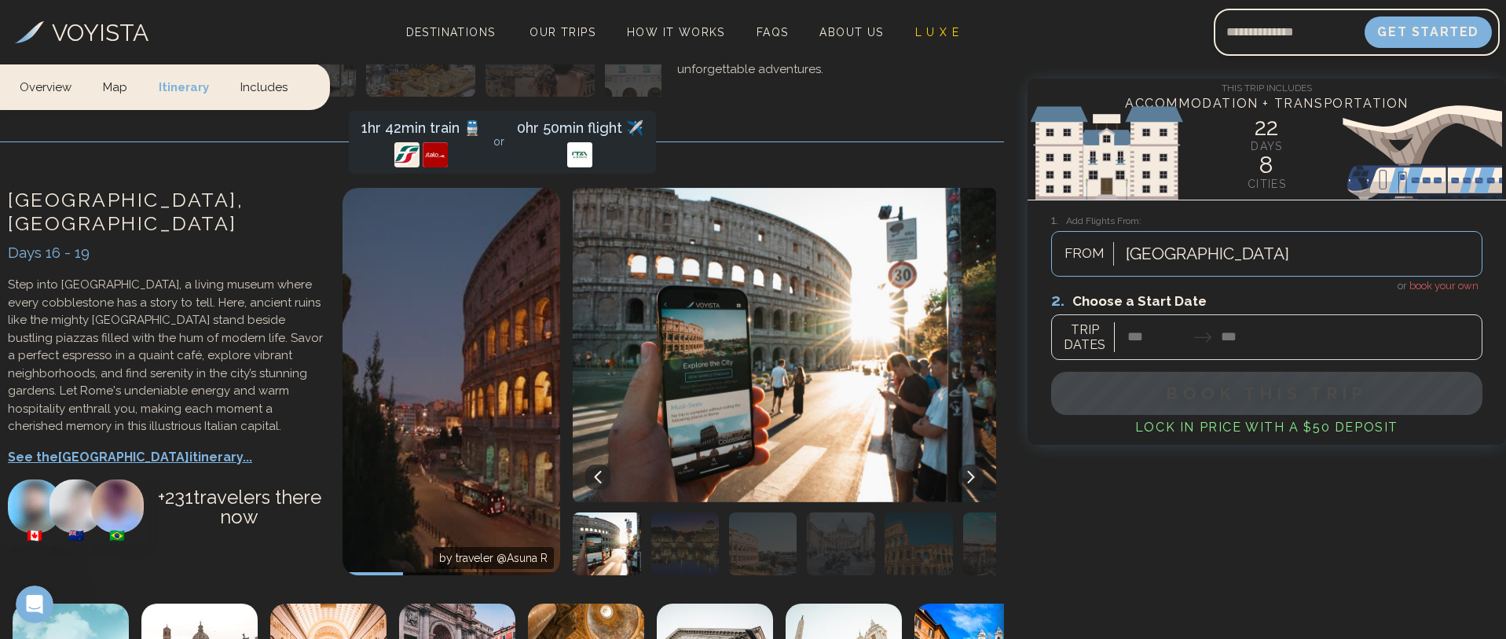
click at [1118, 330] on div at bounding box center [1266, 325] width 431 height 70
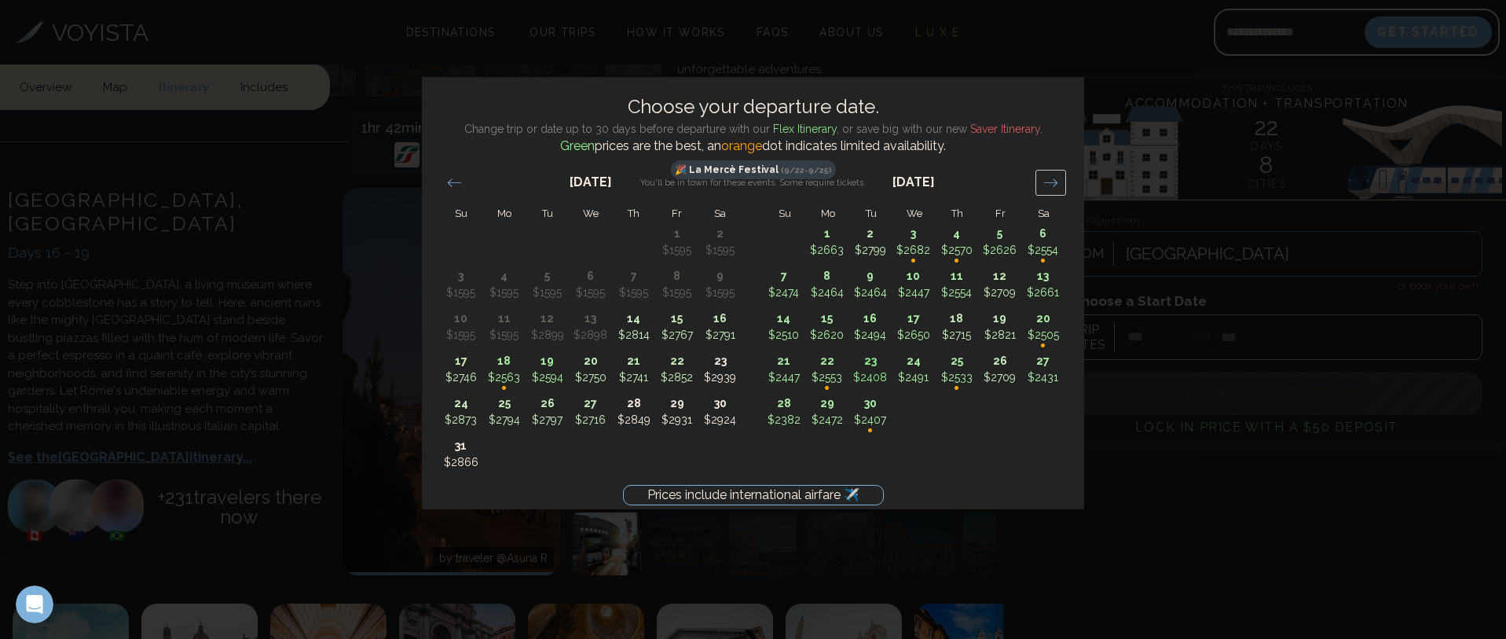
click at [1047, 178] on icon "Move forward to switch to the next month." at bounding box center [1050, 182] width 15 height 15
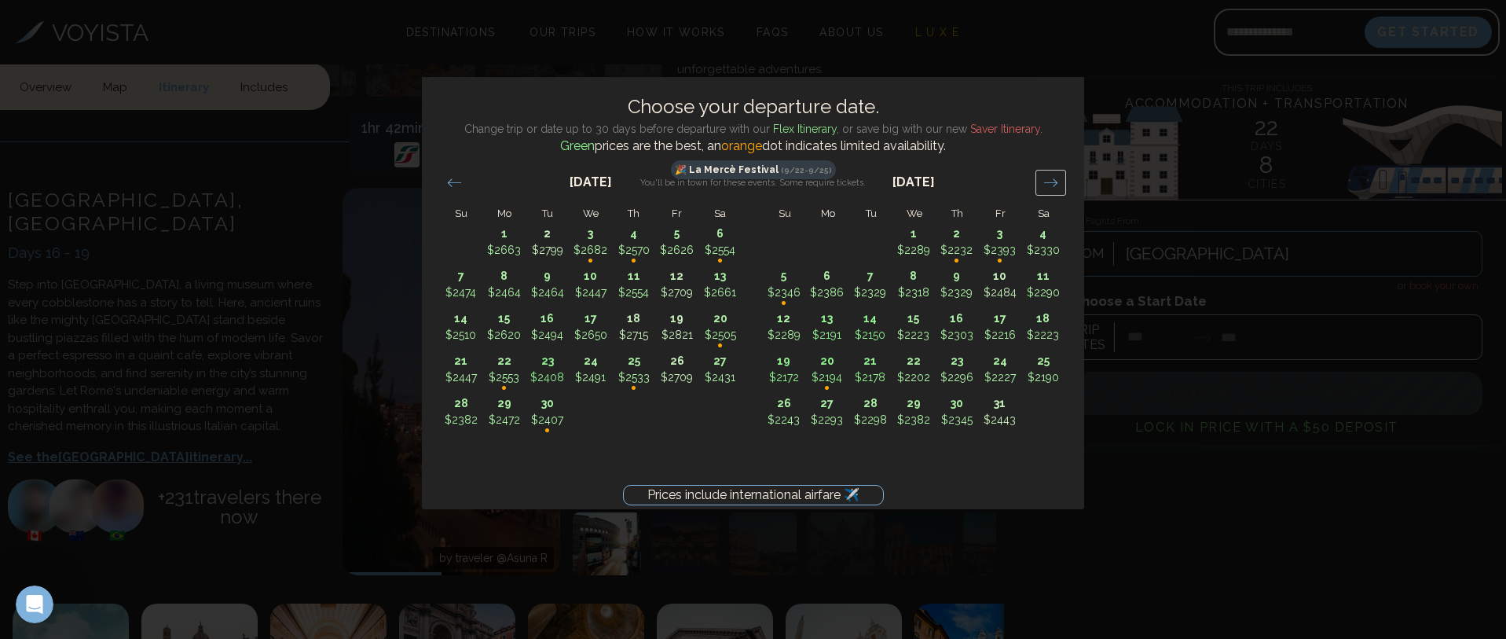
click at [1047, 178] on icon "Move forward to switch to the next month." at bounding box center [1050, 182] width 15 height 15
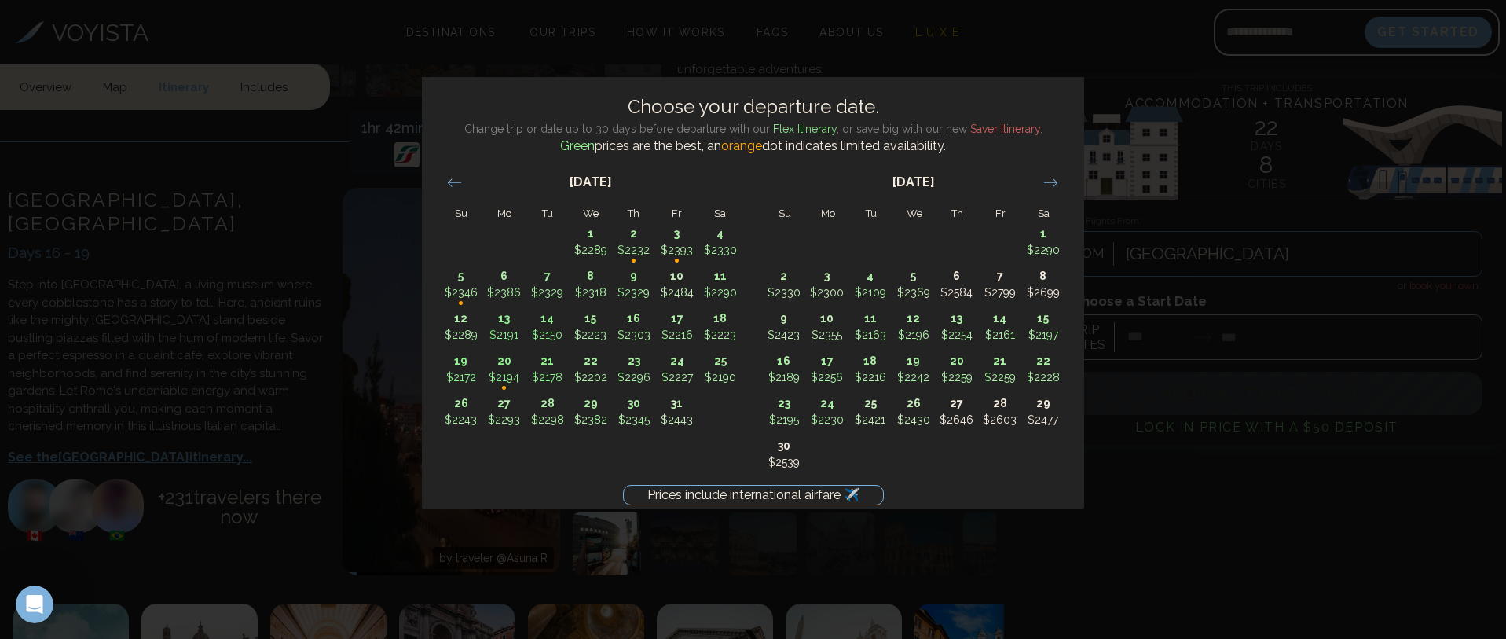
click at [1004, 39] on div "Prices include international airfare ✈️ Choose your departure date. Change trip…" at bounding box center [753, 319] width 1506 height 639
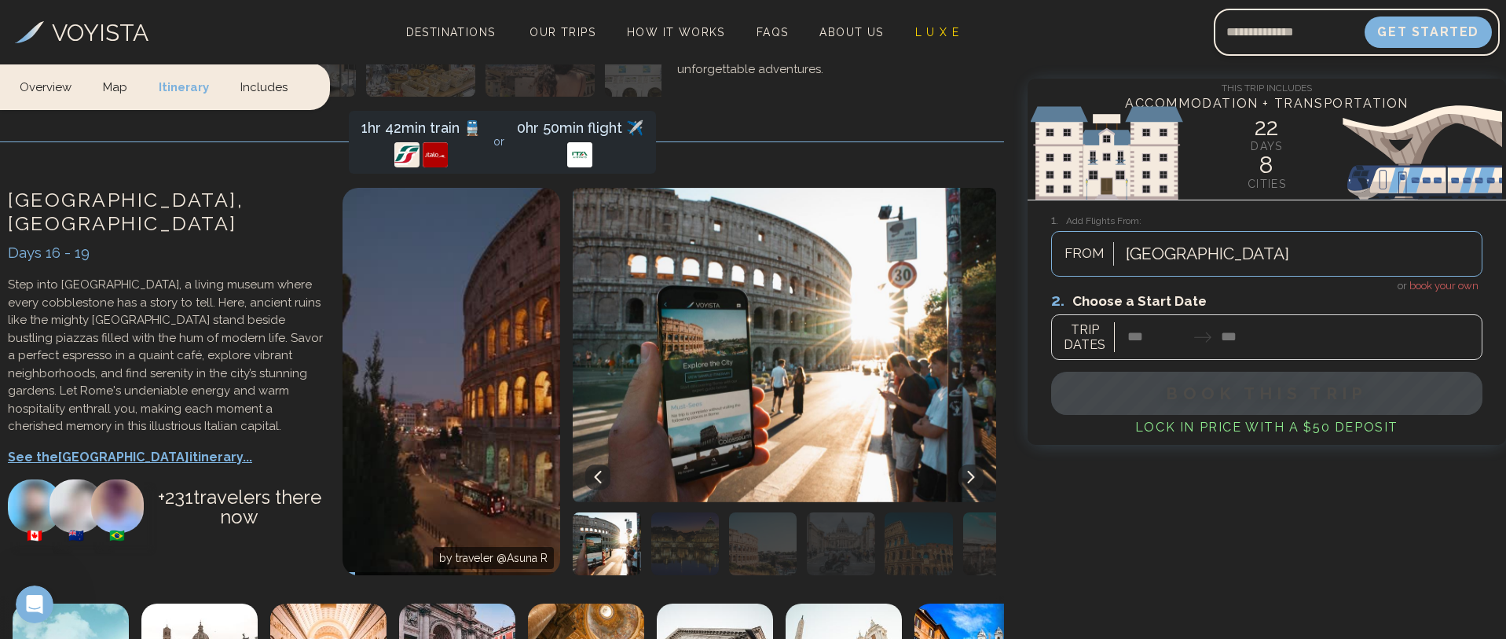
click at [267, 83] on link "Includes" at bounding box center [264, 86] width 79 height 46
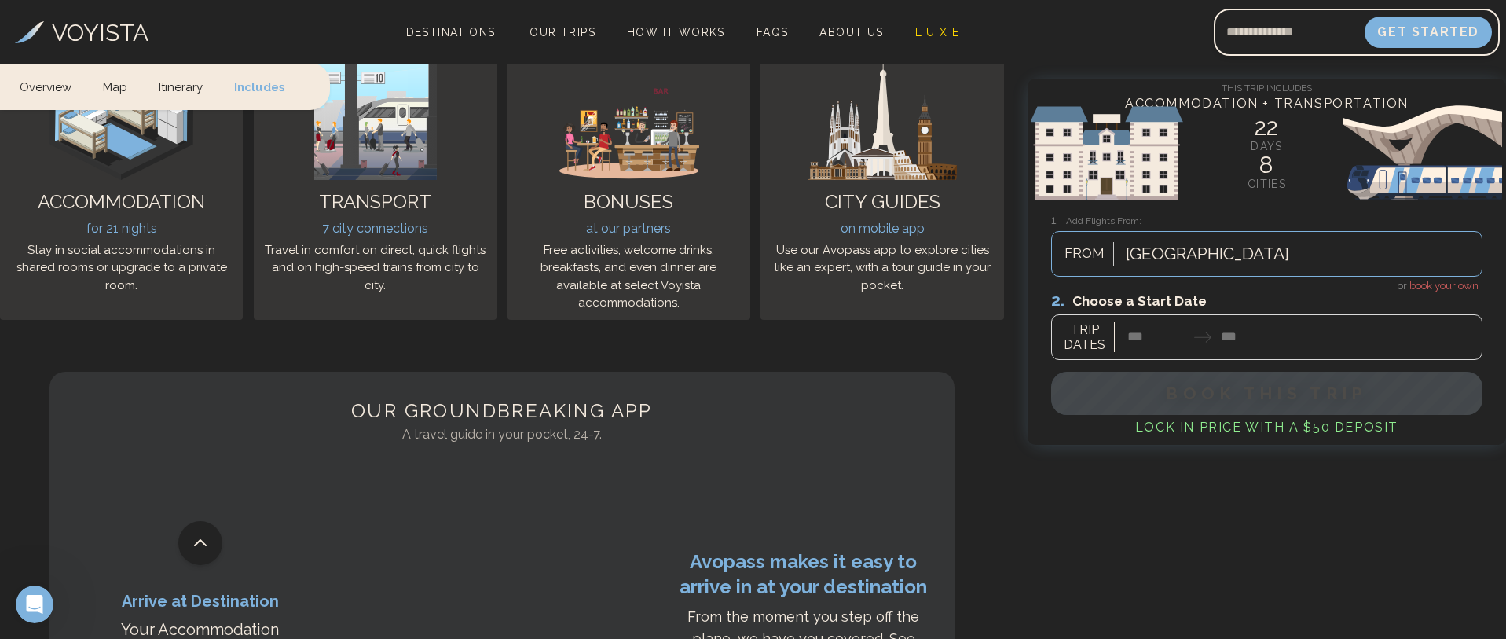
scroll to position [9211, 0]
